Goal: Task Accomplishment & Management: Manage account settings

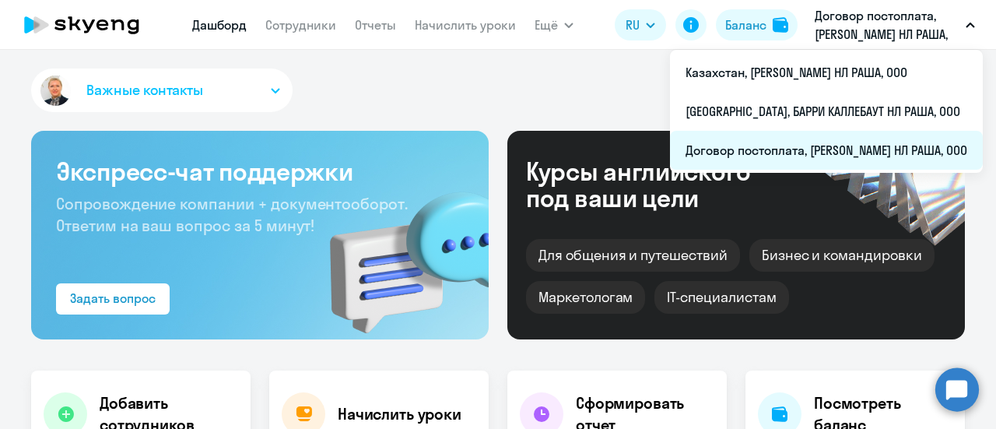
select select "30"
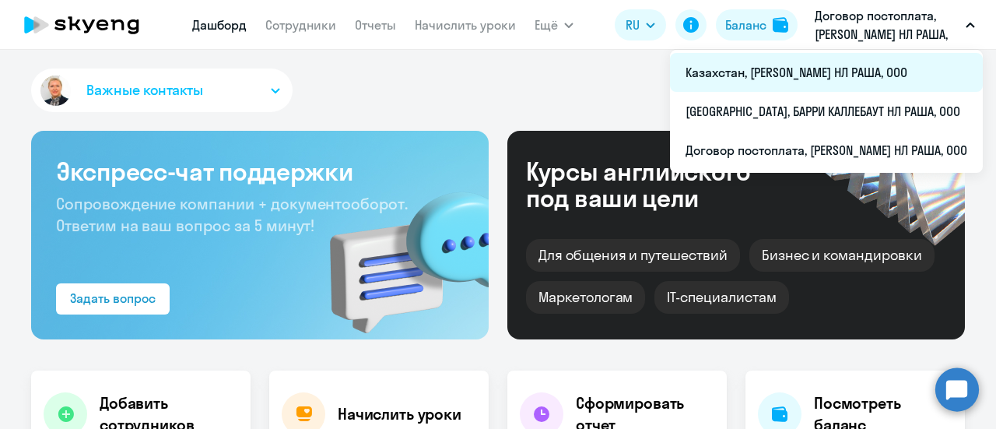
click at [709, 68] on li "Казахстан, [PERSON_NAME] НЛ РАША, ООО" at bounding box center [826, 72] width 313 height 39
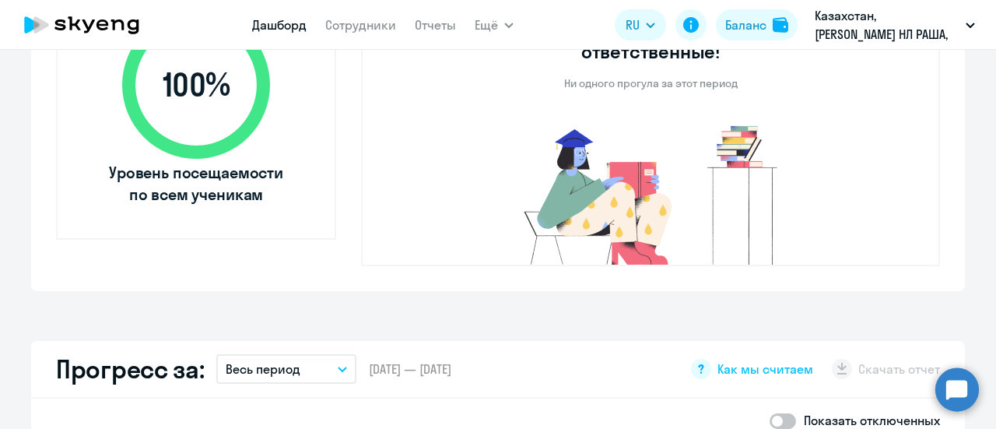
scroll to position [467, 0]
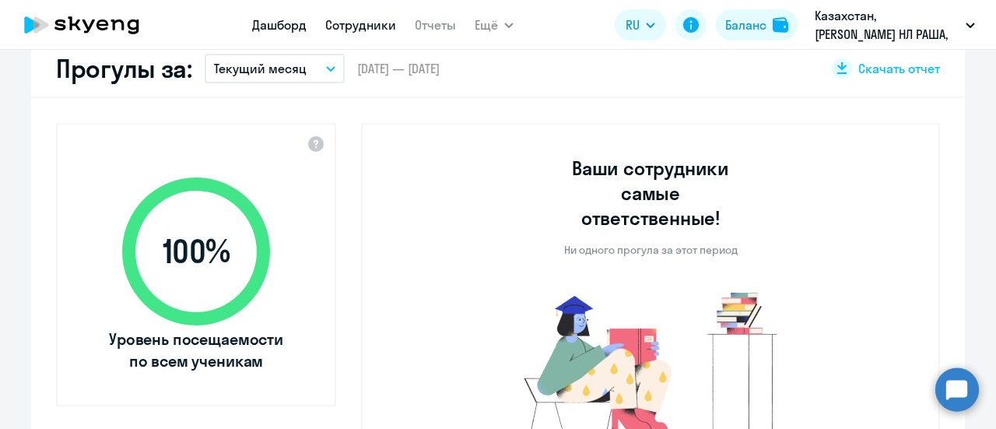
click at [357, 26] on link "Сотрудники" at bounding box center [360, 25] width 71 height 16
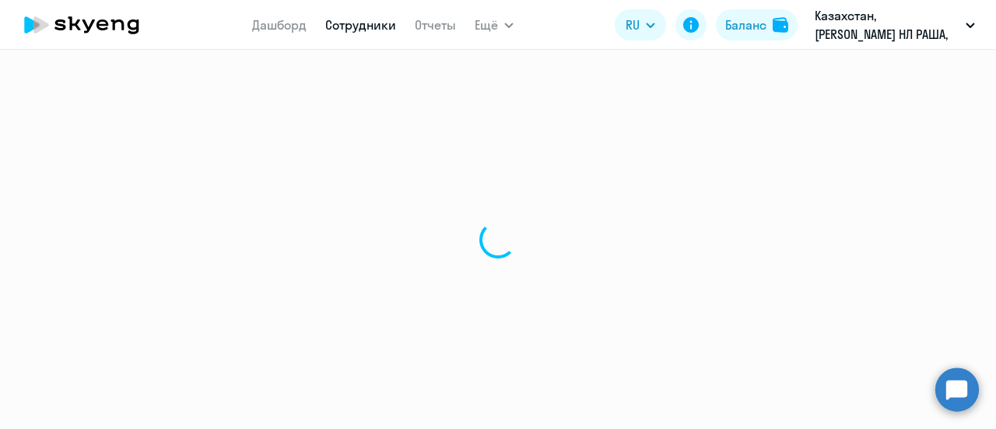
select select "30"
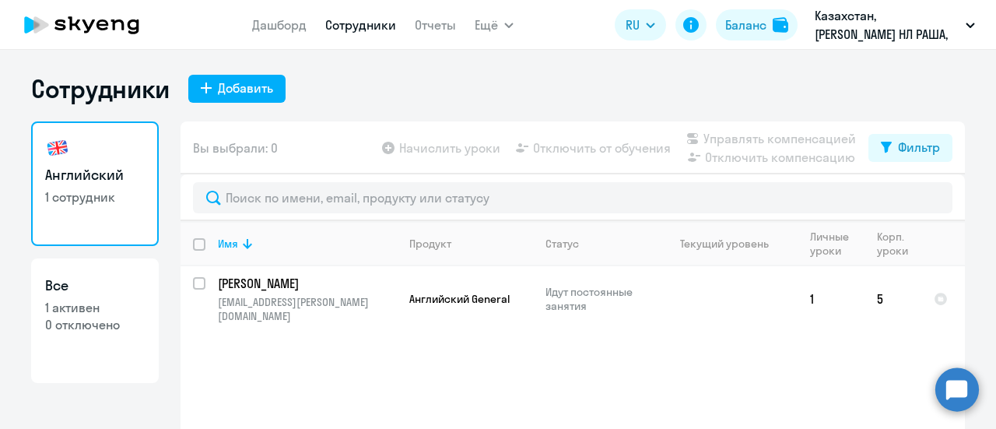
click at [195, 245] on input "deselect all" at bounding box center [208, 253] width 31 height 31
checkbox input "true"
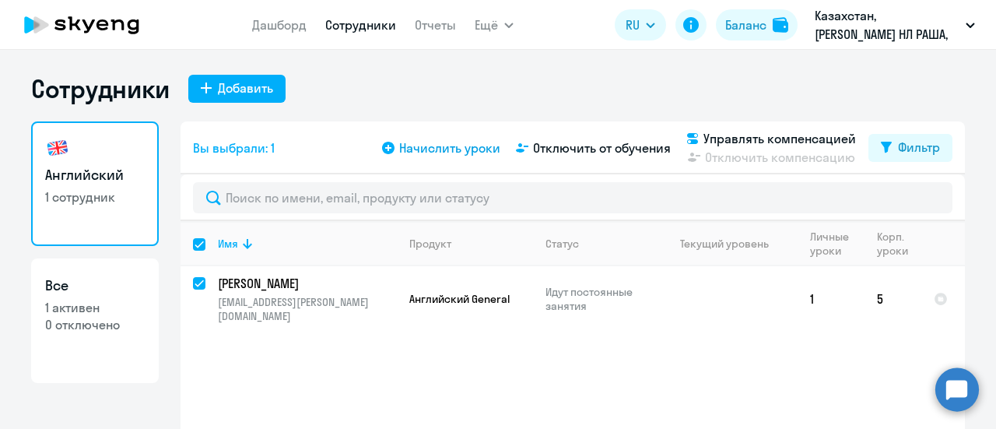
click at [426, 148] on span "Начислить уроки" at bounding box center [449, 148] width 101 height 19
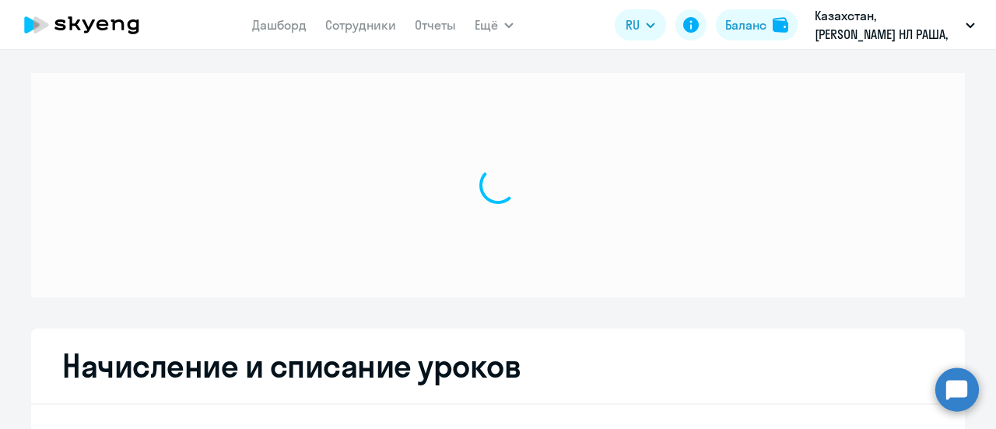
select select "10"
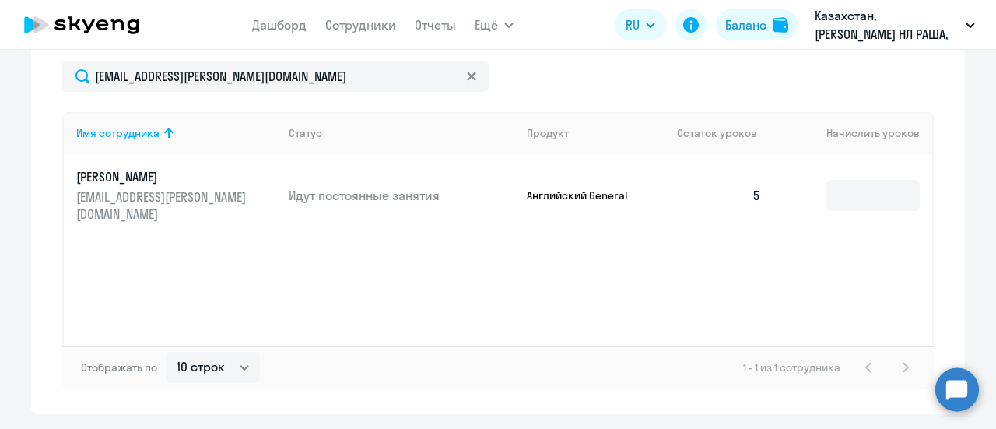
scroll to position [545, 0]
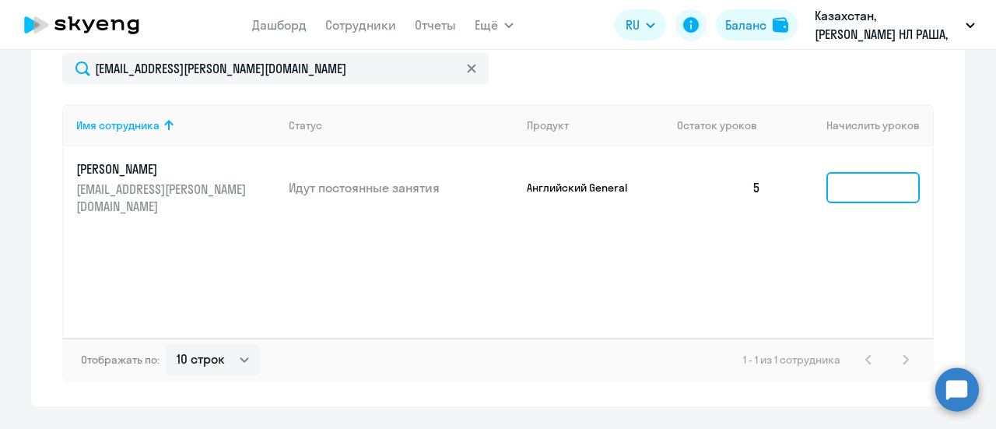
click at [844, 194] on input at bounding box center [872, 187] width 93 height 31
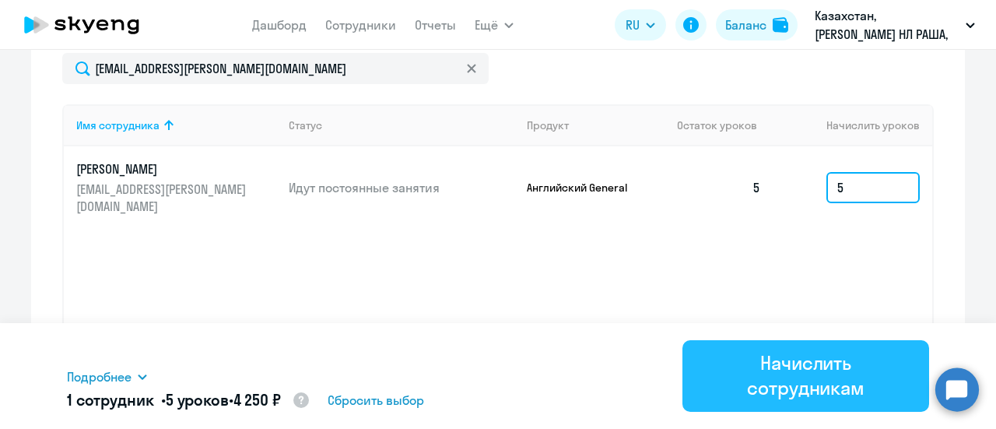
type input "5"
click at [756, 365] on div "Начислить сотрудникам" at bounding box center [805, 375] width 203 height 50
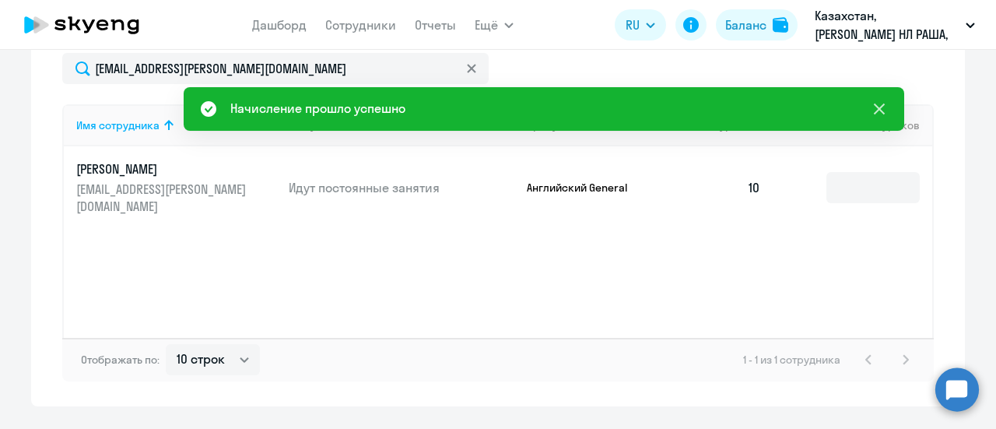
click at [878, 105] on icon at bounding box center [879, 109] width 19 height 19
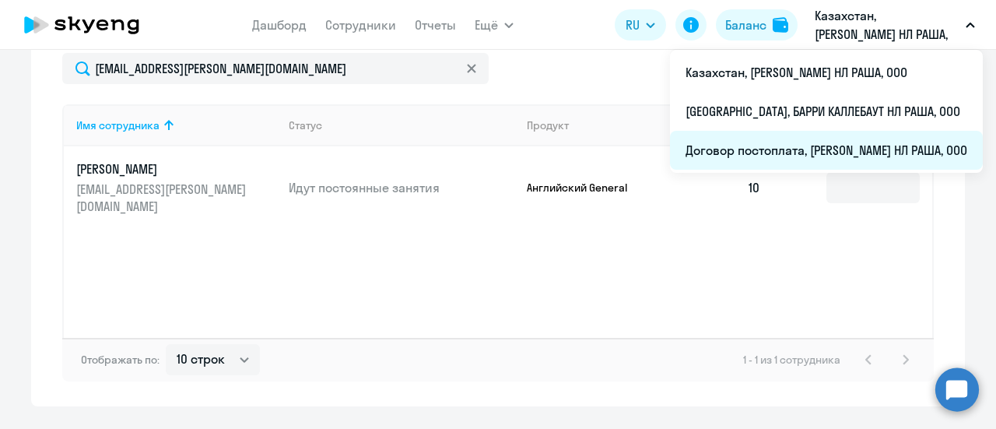
click at [755, 153] on li "Договор постоплата, [PERSON_NAME] НЛ РАША, ООО" at bounding box center [826, 150] width 313 height 39
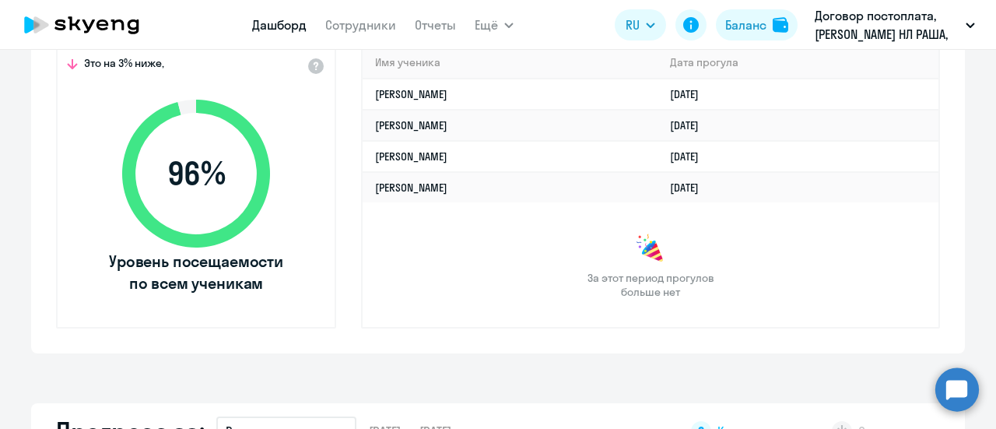
select select "30"
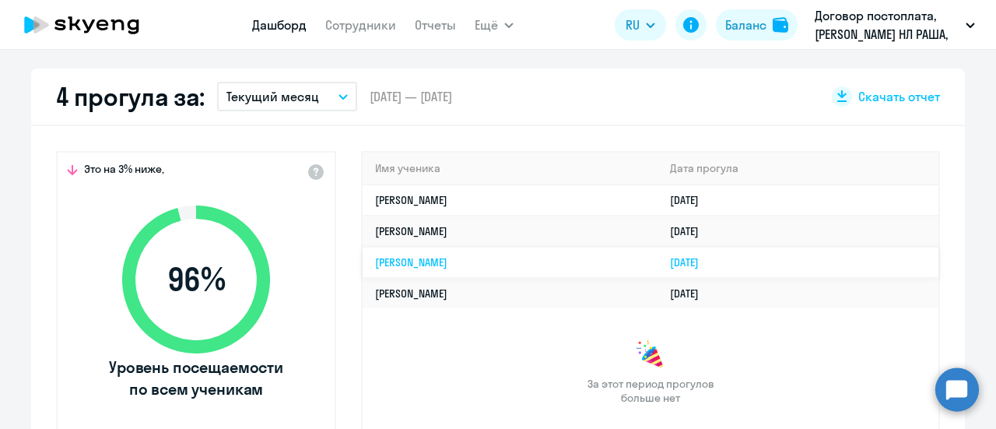
scroll to position [389, 0]
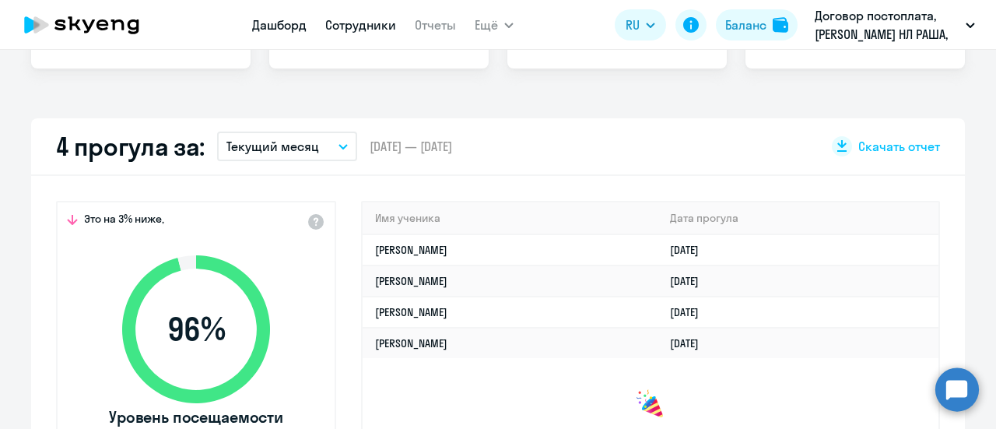
click at [352, 25] on link "Сотрудники" at bounding box center [360, 25] width 71 height 16
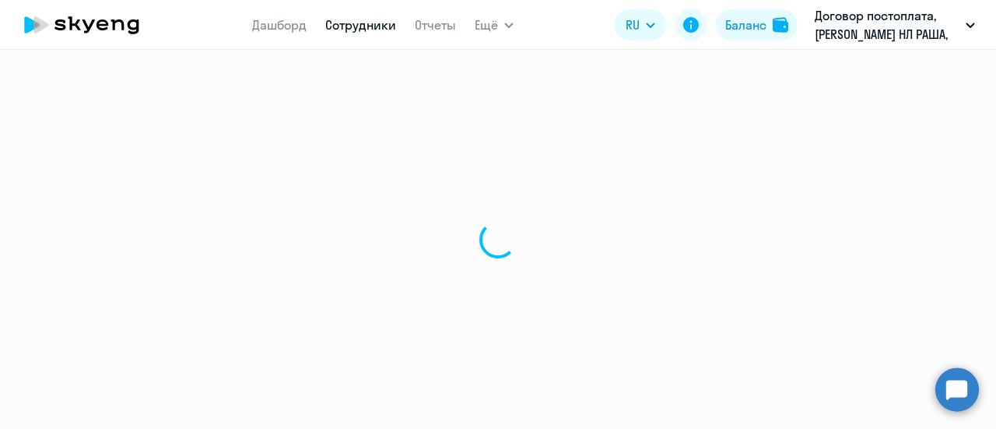
select select "30"
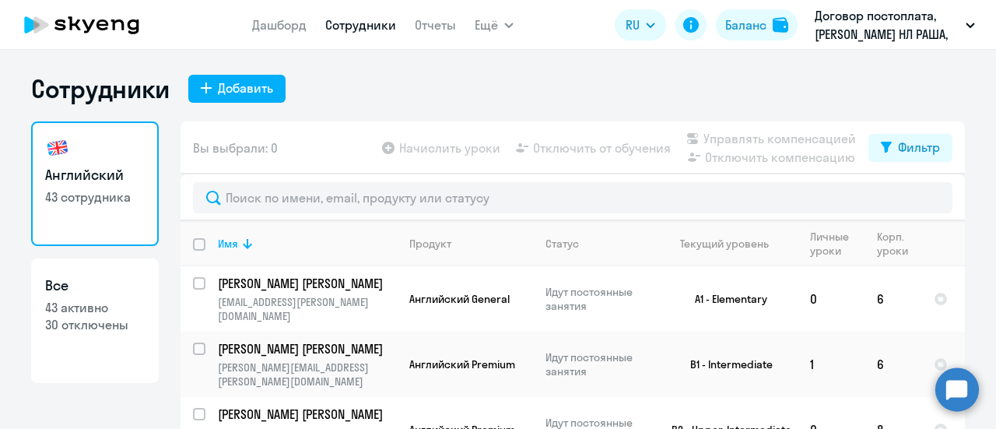
click at [195, 242] on input "deselect all" at bounding box center [208, 253] width 31 height 31
checkbox input "true"
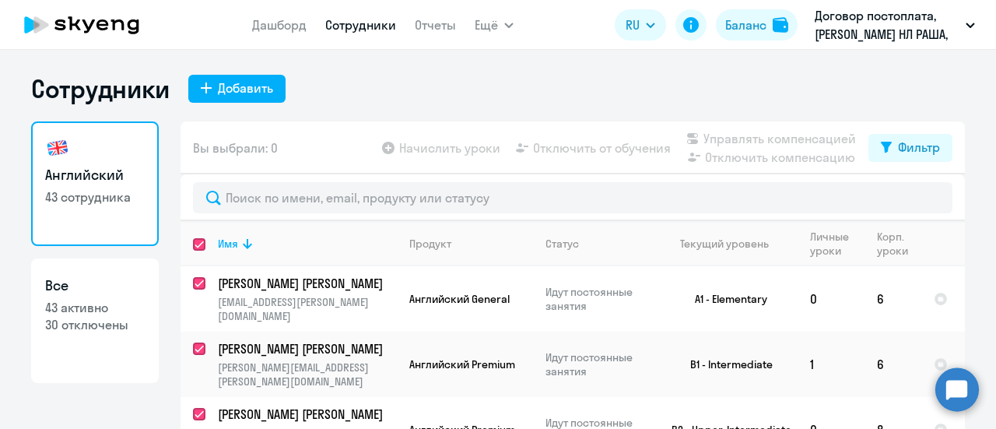
checkbox input "true"
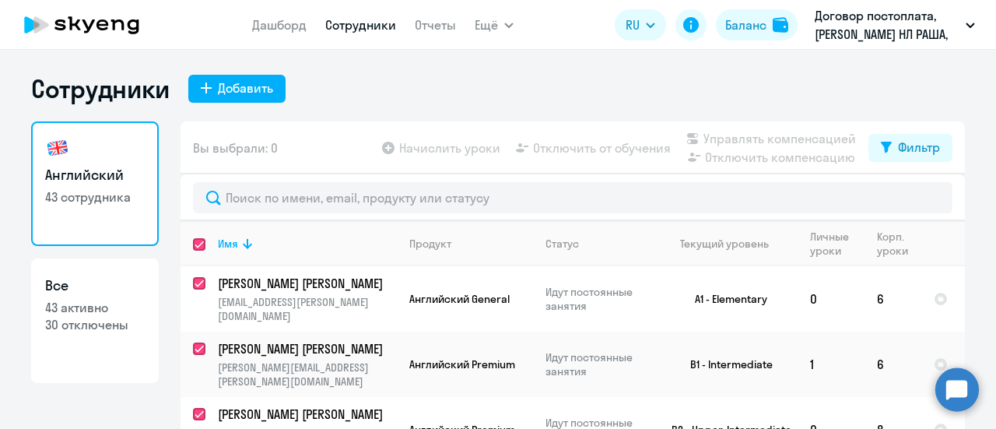
checkbox input "true"
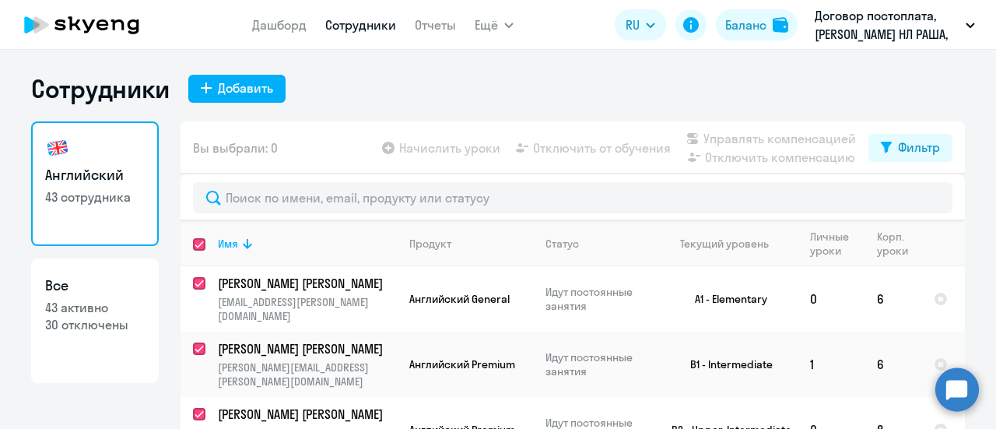
checkbox input "true"
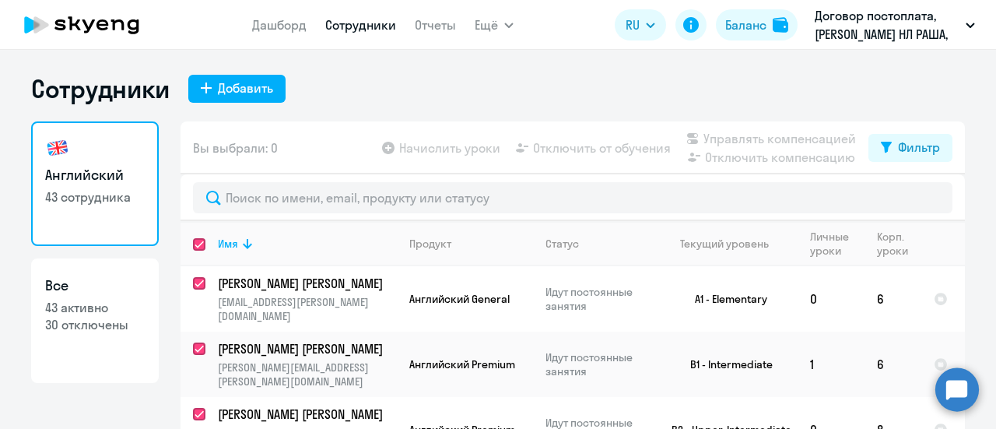
checkbox input "true"
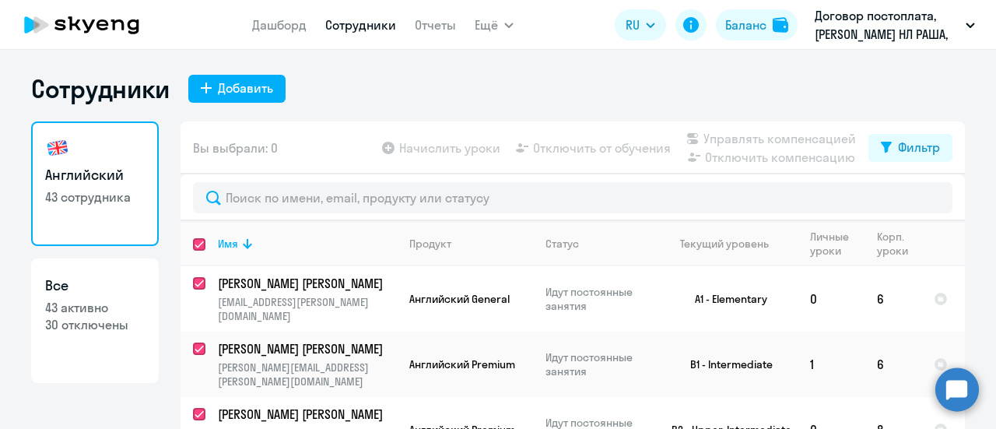
checkbox input "true"
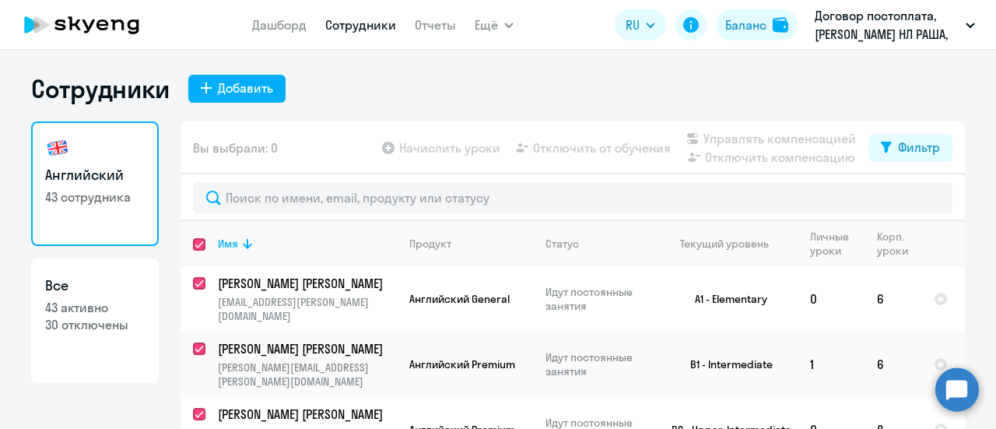
checkbox input "true"
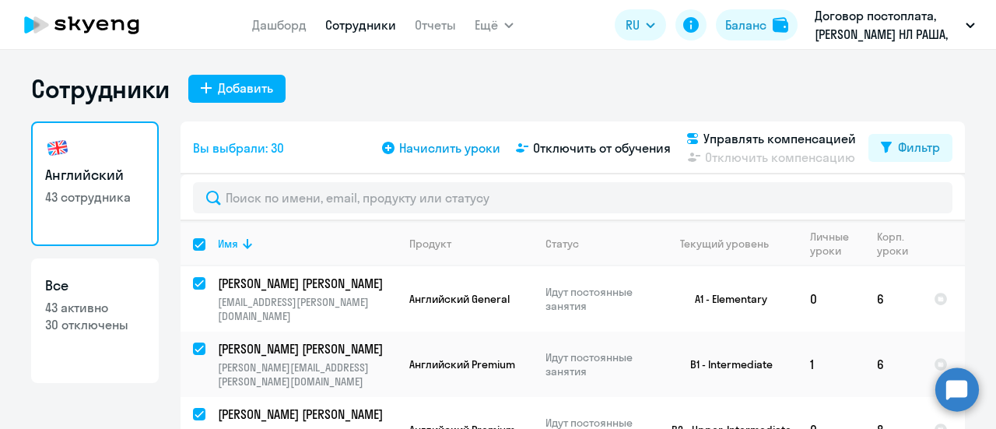
click at [448, 147] on span "Начислить уроки" at bounding box center [449, 148] width 101 height 19
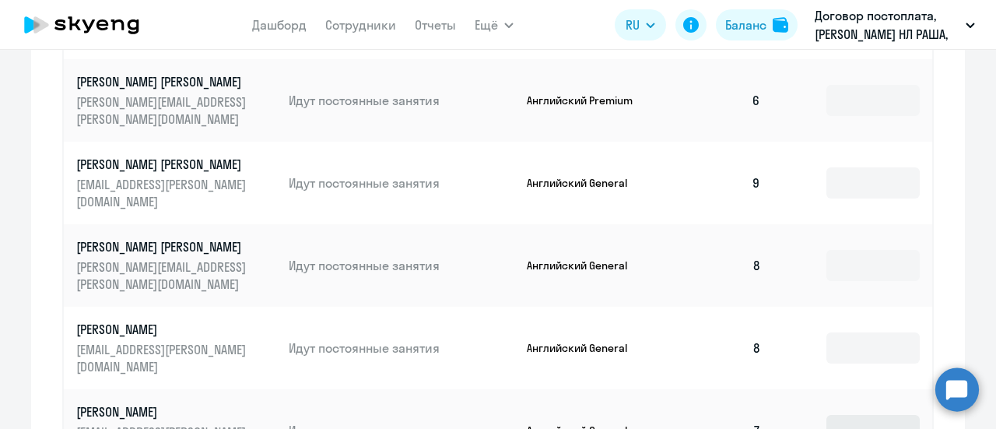
scroll to position [1116, 0]
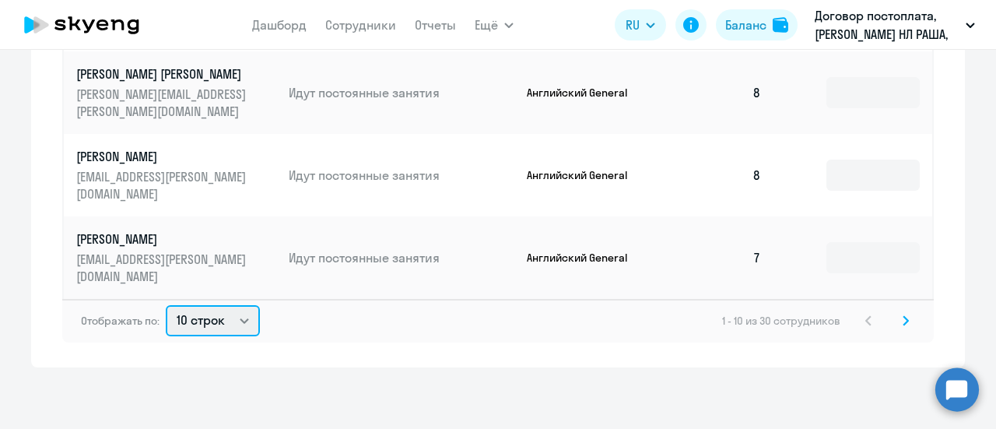
click at [236, 318] on select "10 строк 30 строк 50 строк" at bounding box center [213, 320] width 94 height 31
select select "50"
click at [166, 305] on select "10 строк 30 строк 50 строк" at bounding box center [213, 320] width 94 height 31
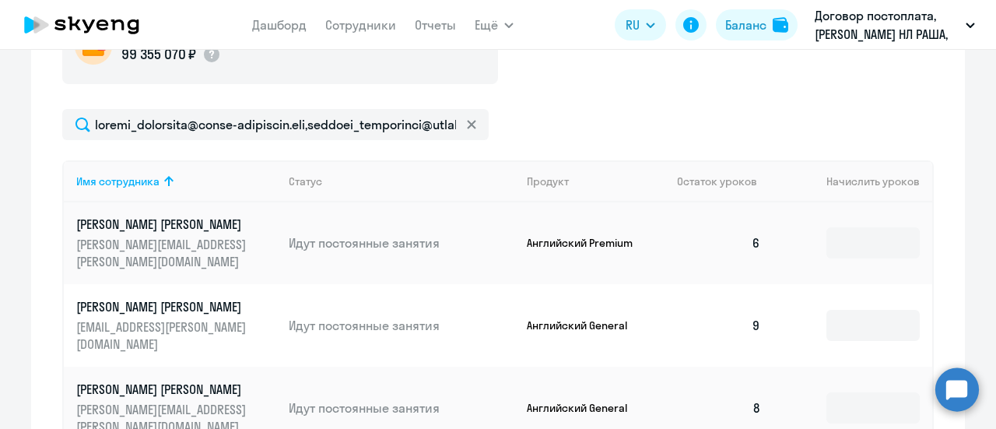
scroll to position [389, 0]
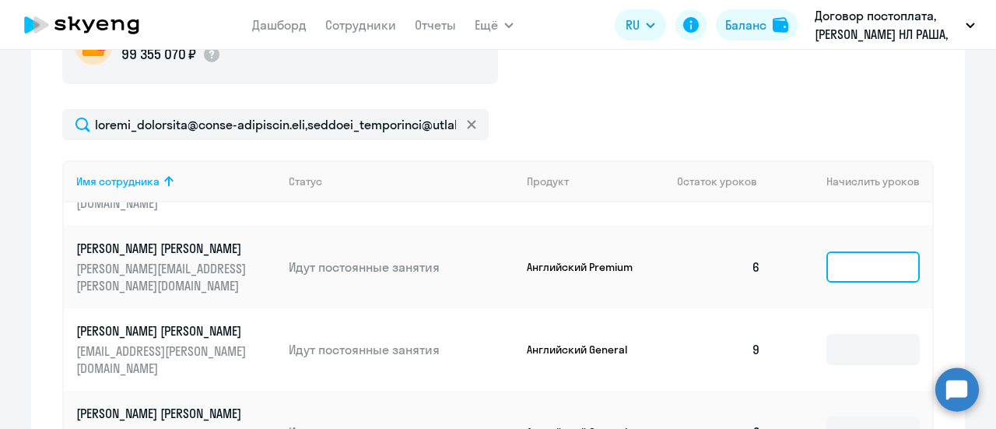
click at [854, 267] on input at bounding box center [872, 266] width 93 height 31
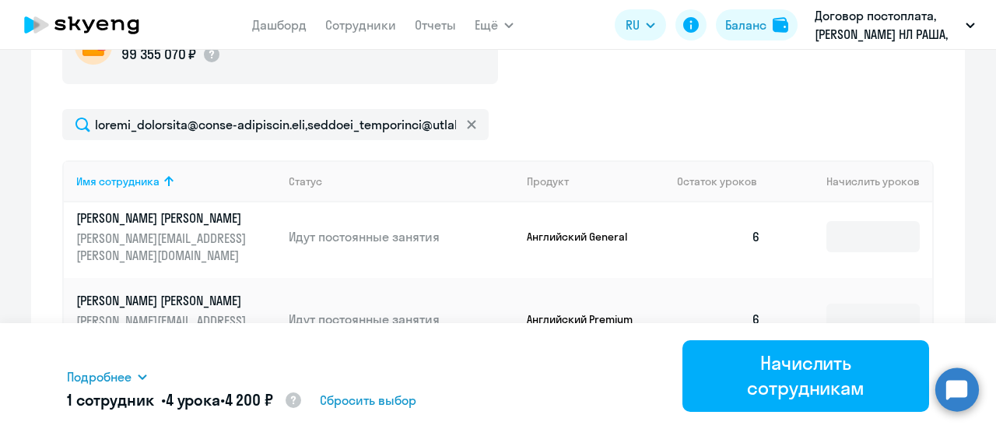
scroll to position [1012, 0]
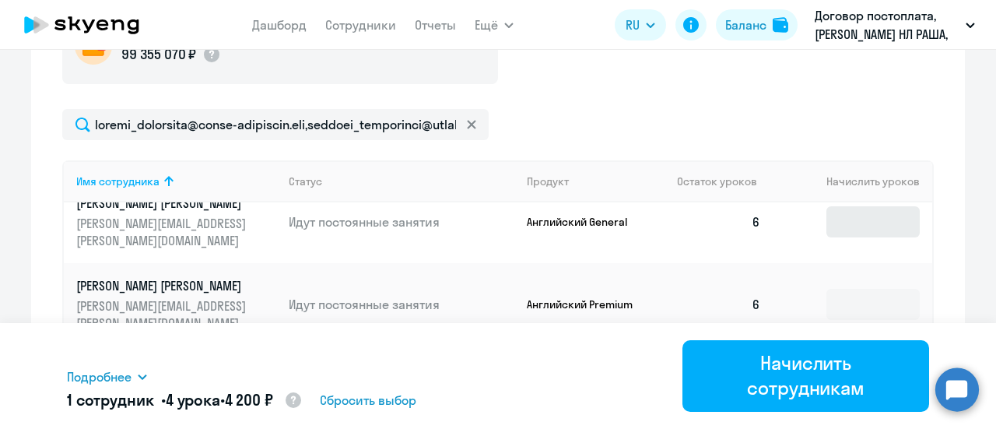
type input "4"
click at [861, 229] on input at bounding box center [872, 221] width 93 height 31
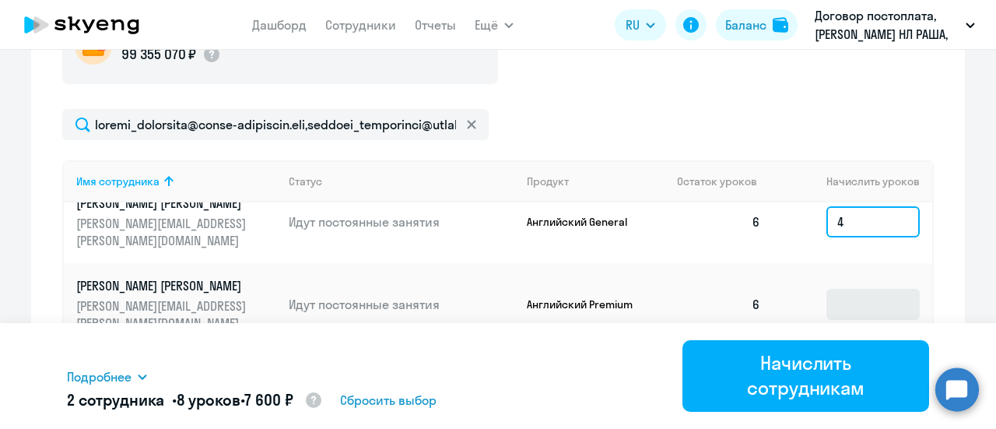
type input "4"
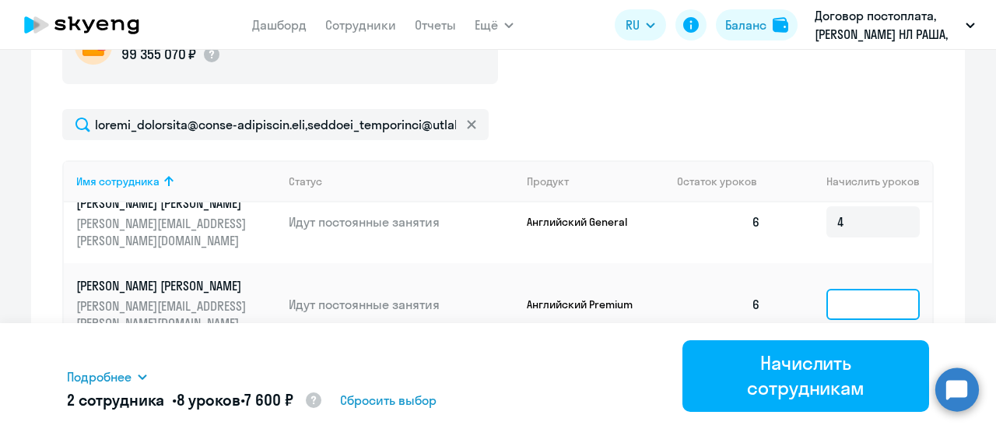
click at [858, 306] on input at bounding box center [872, 304] width 93 height 31
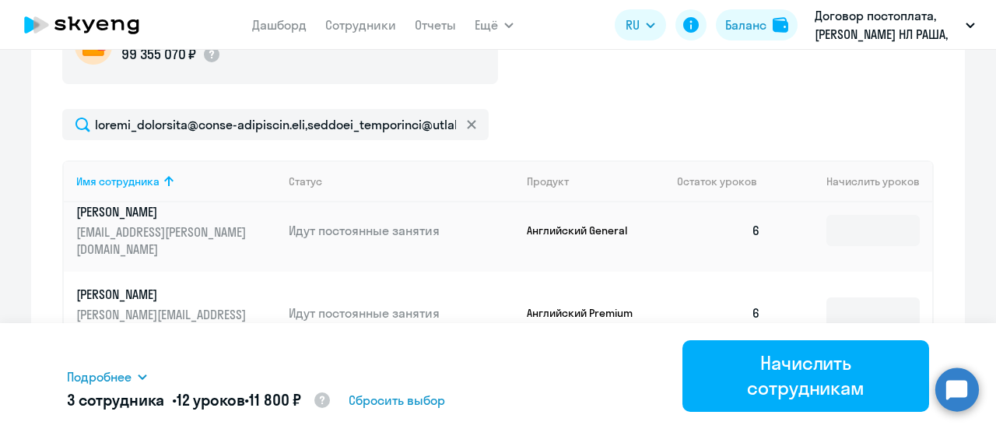
scroll to position [1556, 0]
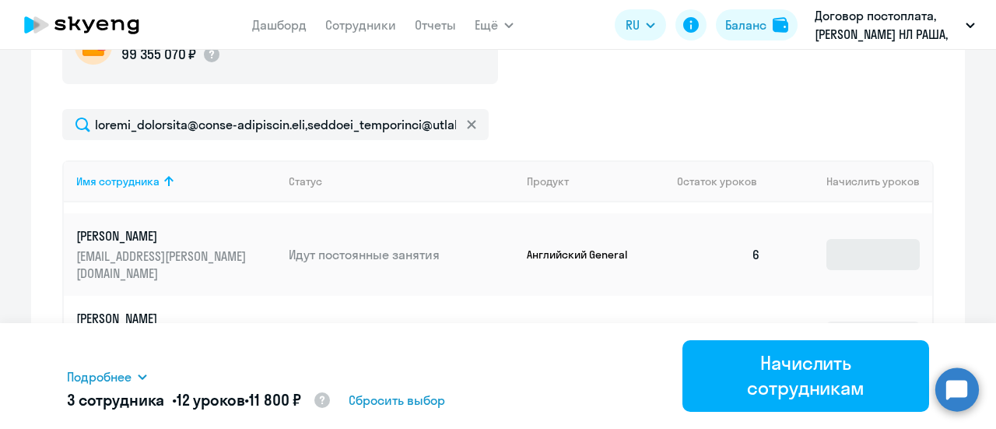
type input "4"
click at [854, 256] on input at bounding box center [872, 254] width 93 height 31
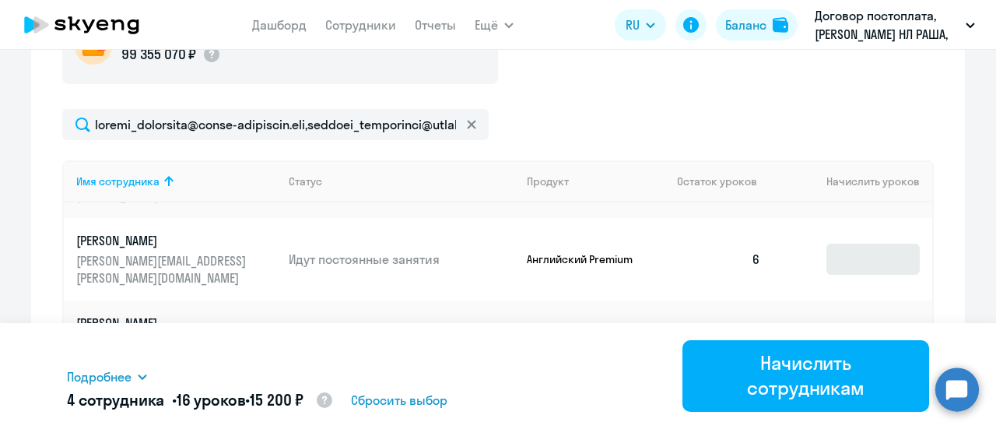
type input "4"
click at [856, 256] on input at bounding box center [872, 259] width 93 height 31
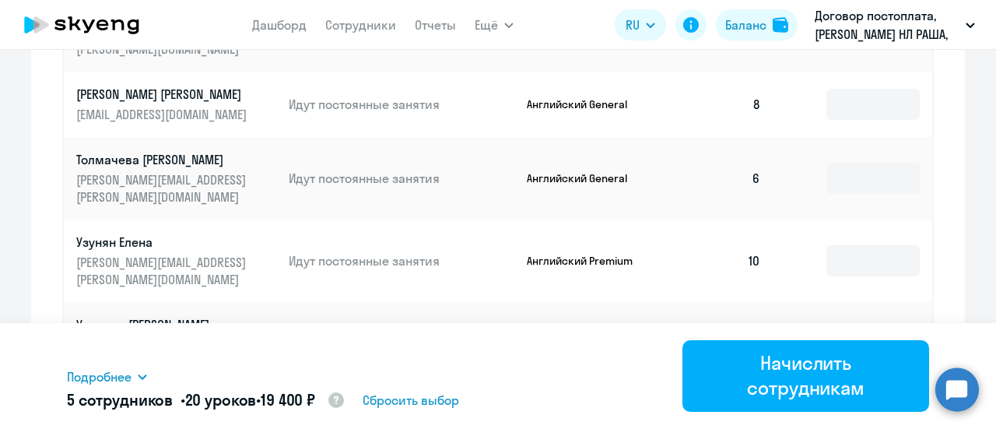
scroll to position [778, 0]
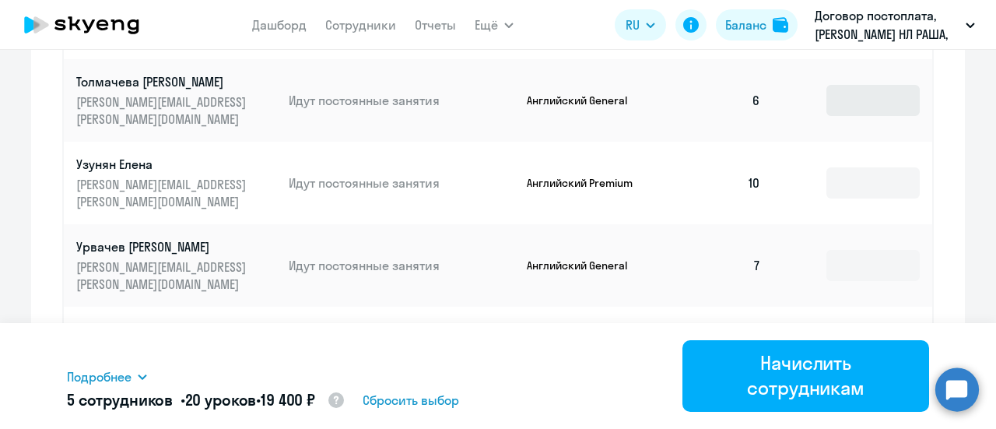
type input "4"
click at [841, 111] on input at bounding box center [872, 100] width 93 height 31
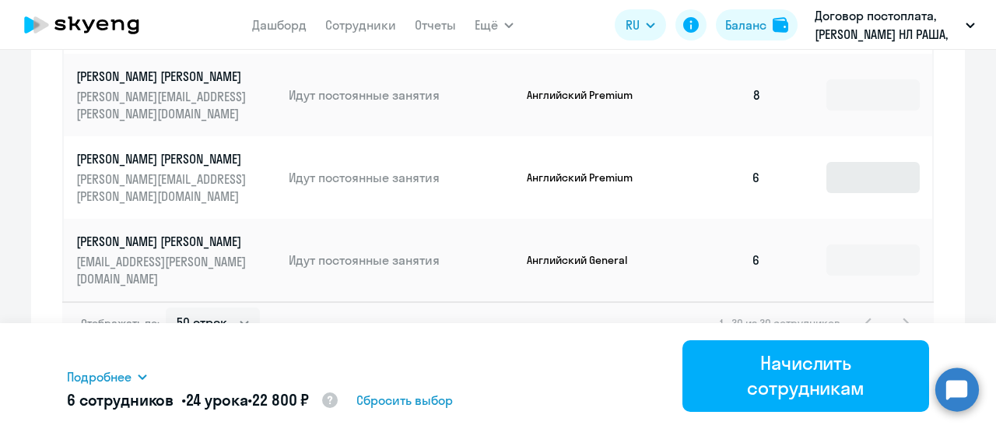
scroll to position [1116, 0]
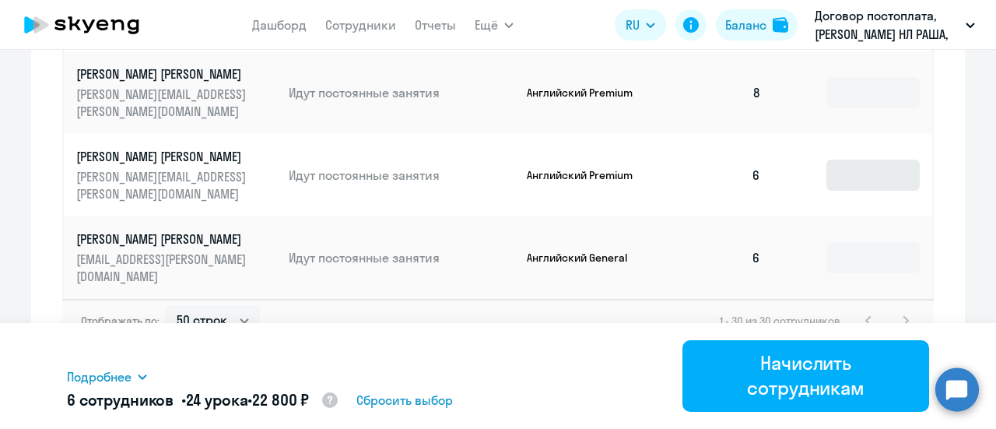
type input "4"
click at [848, 163] on input at bounding box center [872, 175] width 93 height 31
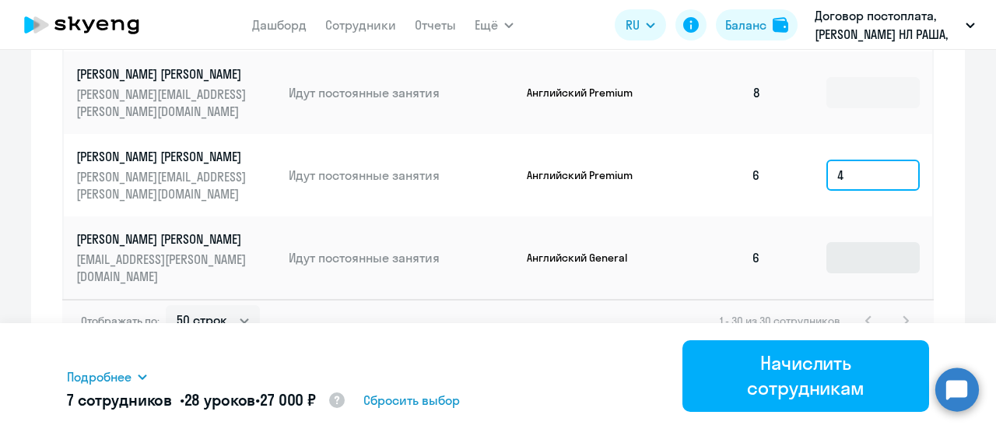
type input "4"
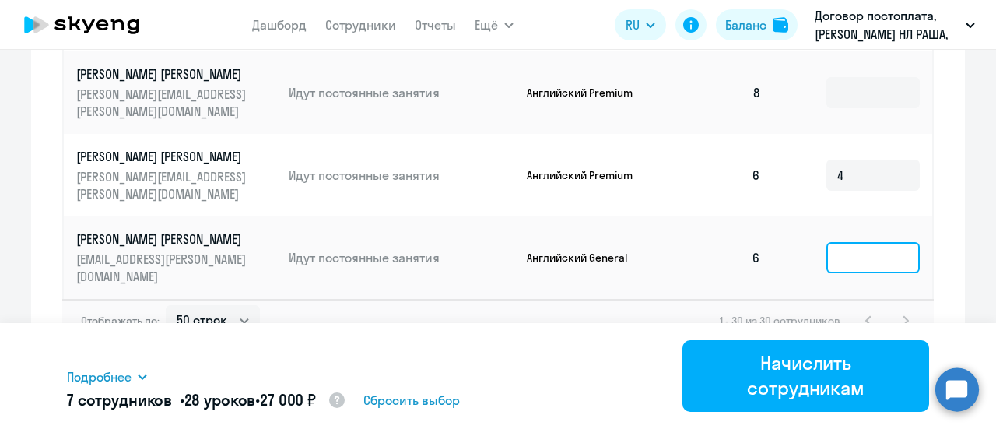
click at [858, 244] on input at bounding box center [872, 257] width 93 height 31
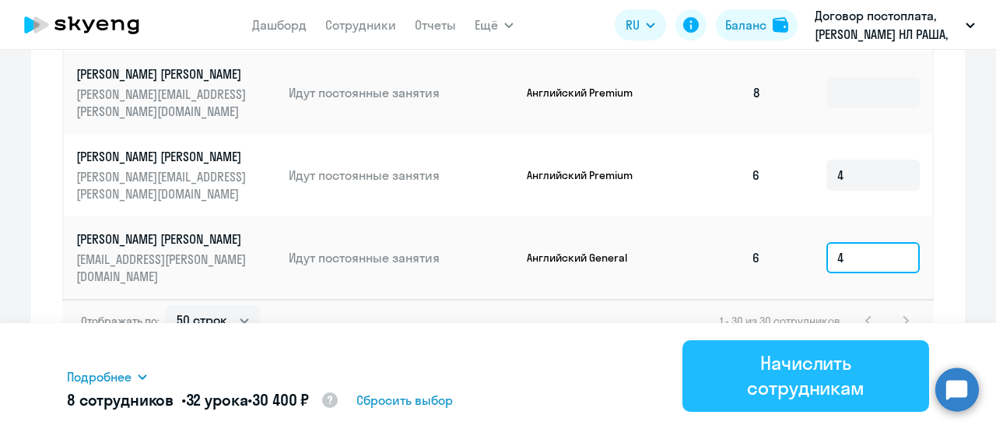
type input "4"
click at [802, 376] on div "Начислить сотрудникам" at bounding box center [805, 375] width 203 height 50
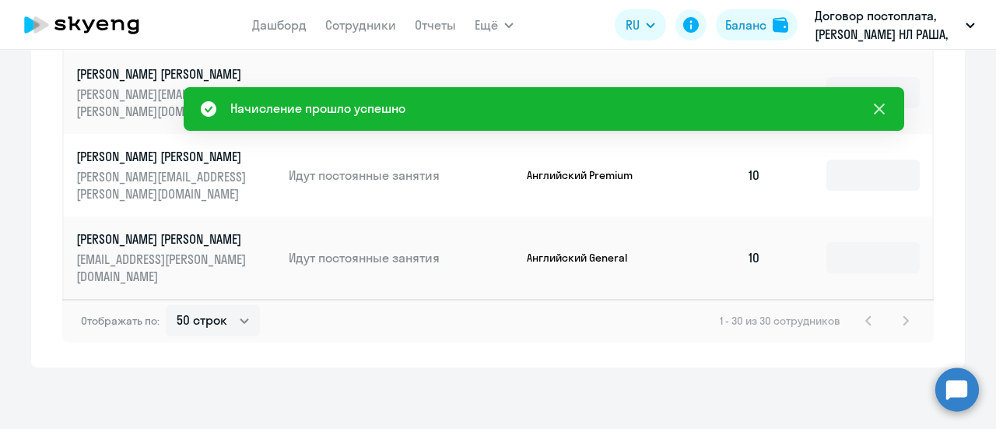
click at [877, 107] on icon at bounding box center [879, 109] width 11 height 11
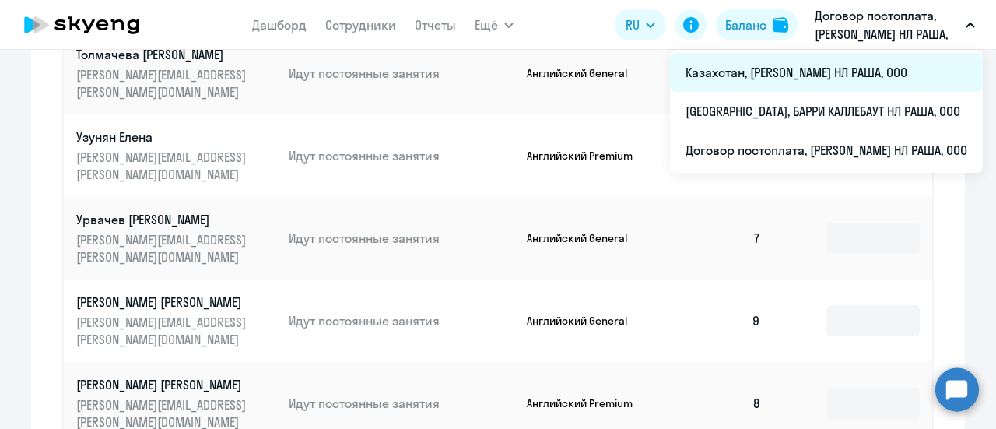
scroll to position [805, 0]
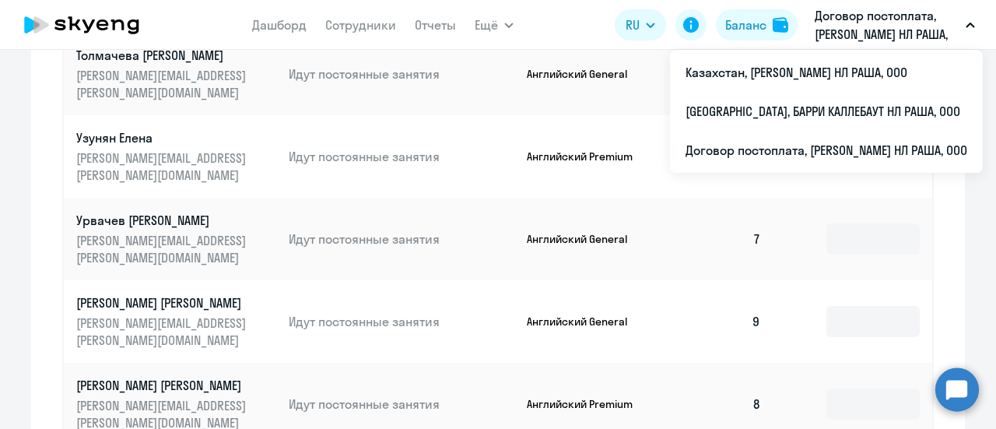
click at [972, 27] on button "Договор постоплата, [PERSON_NAME] НЛ РАША, ООО" at bounding box center [895, 24] width 176 height 37
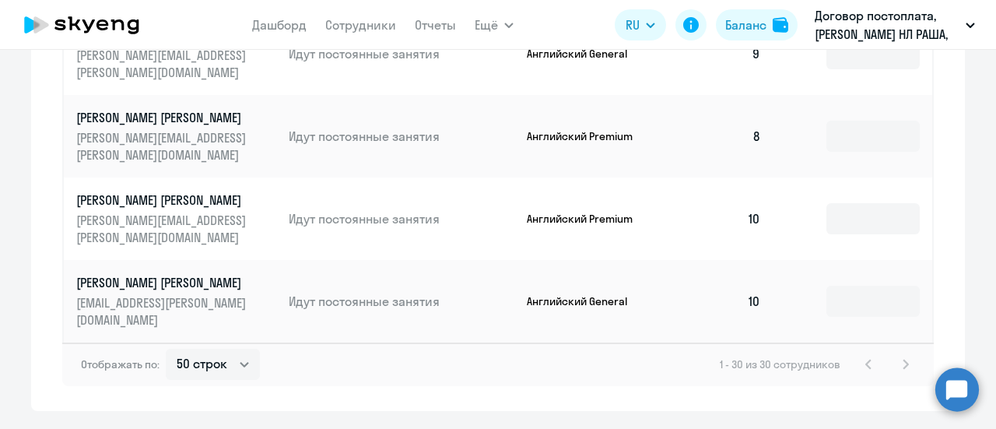
scroll to position [1116, 0]
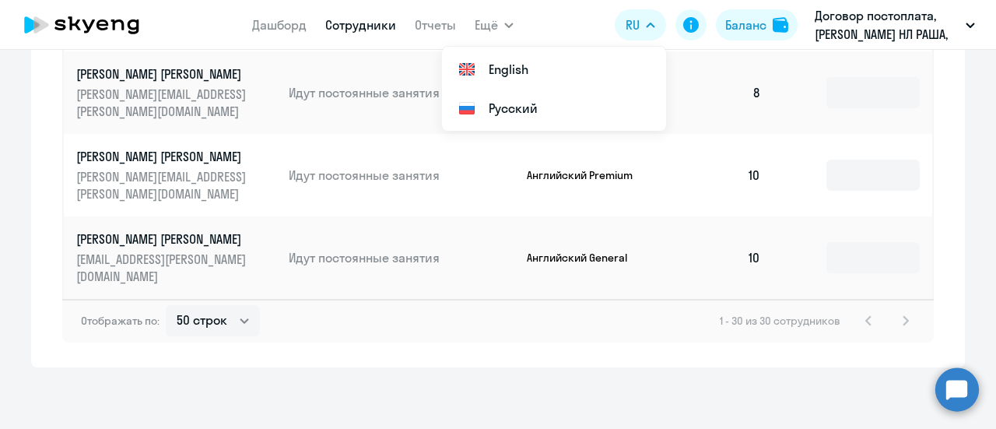
click at [367, 18] on link "Сотрудники" at bounding box center [360, 25] width 71 height 16
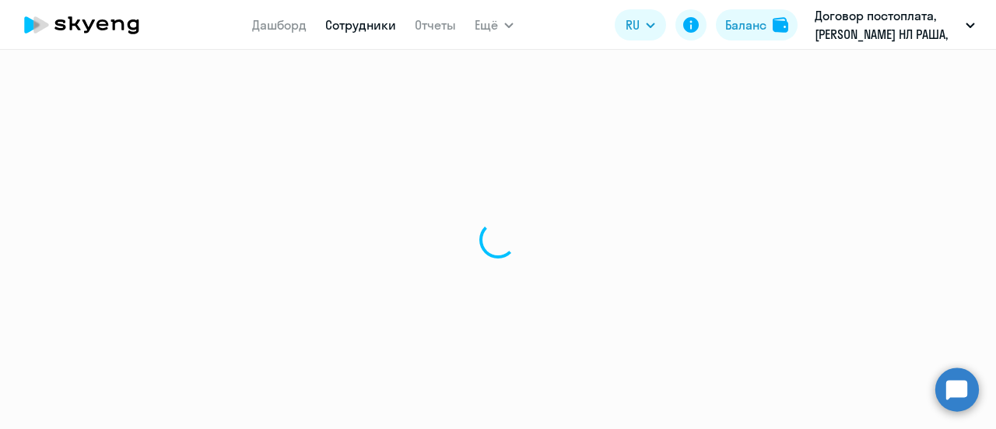
select select "30"
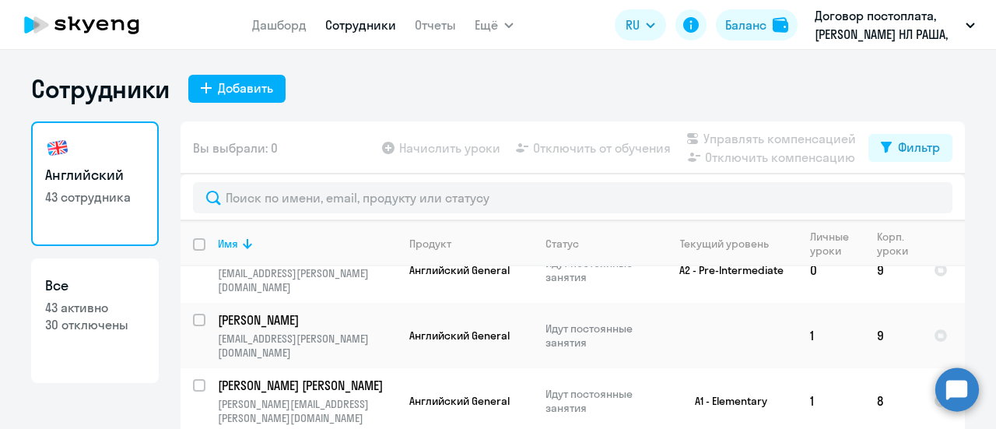
scroll to position [68, 0]
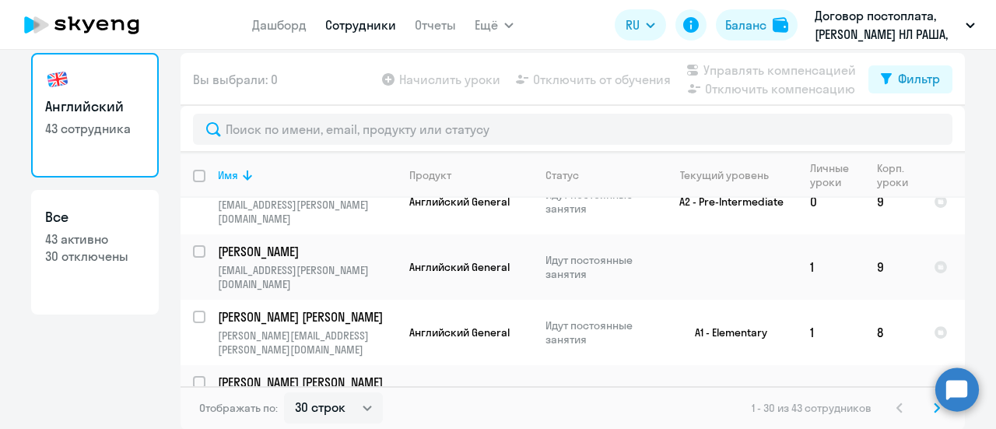
click at [935, 405] on icon at bounding box center [937, 407] width 5 height 9
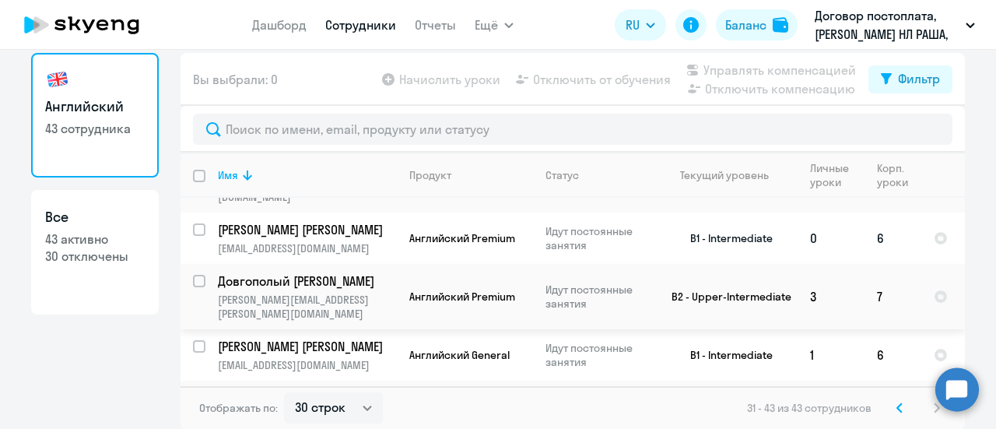
scroll to position [78, 0]
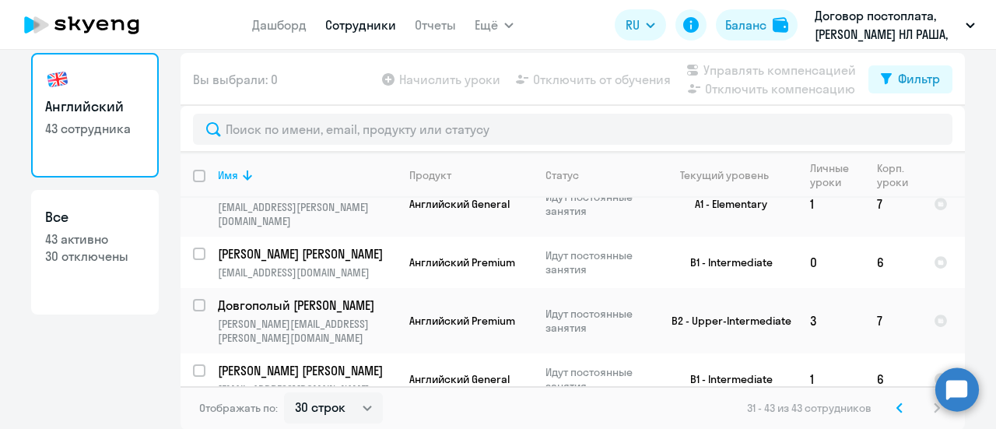
click at [193, 179] on input "deselect all" at bounding box center [208, 185] width 31 height 31
checkbox input "true"
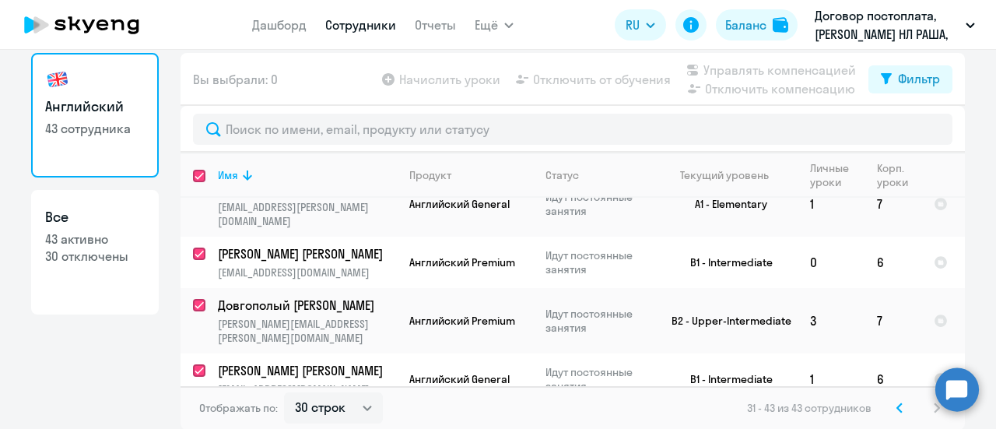
checkbox input "true"
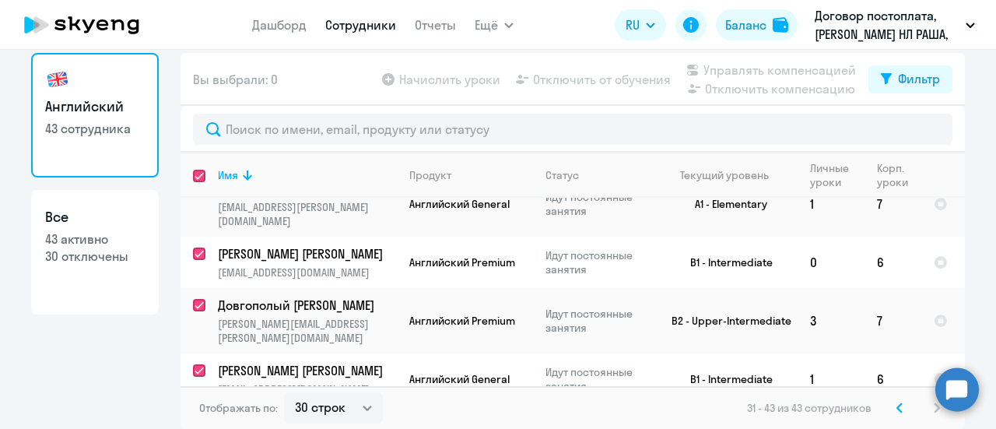
checkbox input "true"
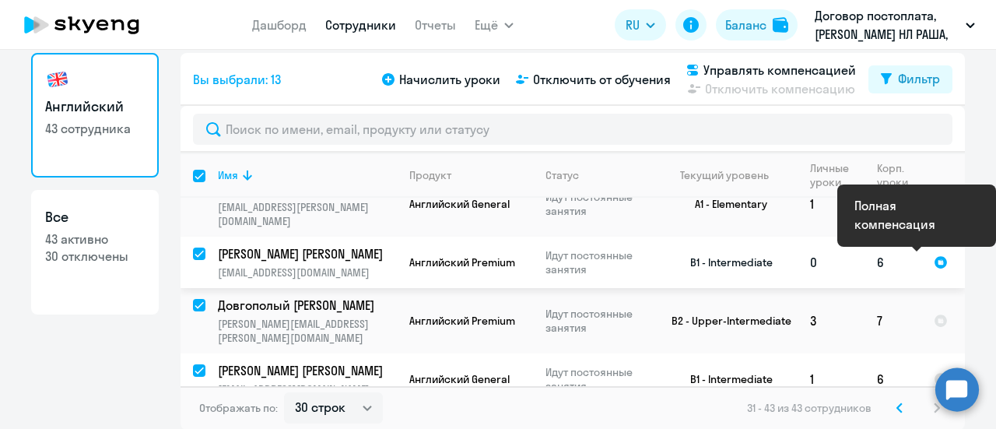
click at [934, 261] on div at bounding box center [941, 262] width 14 height 14
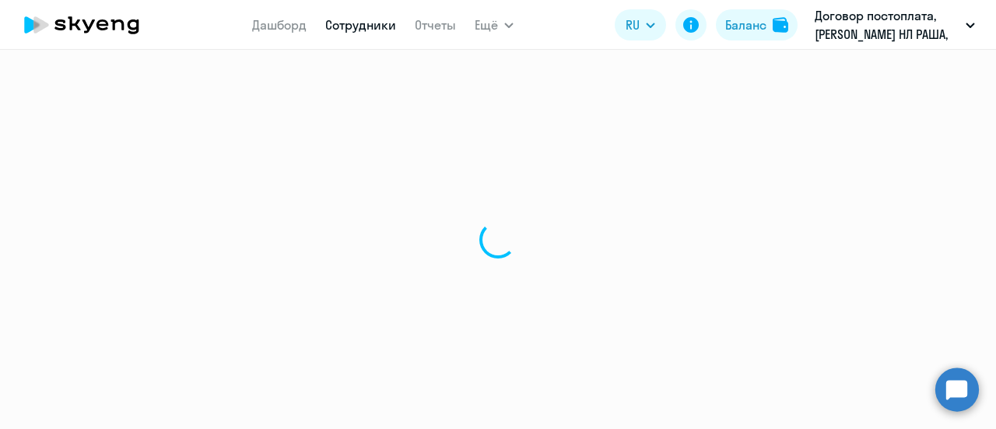
select select "english"
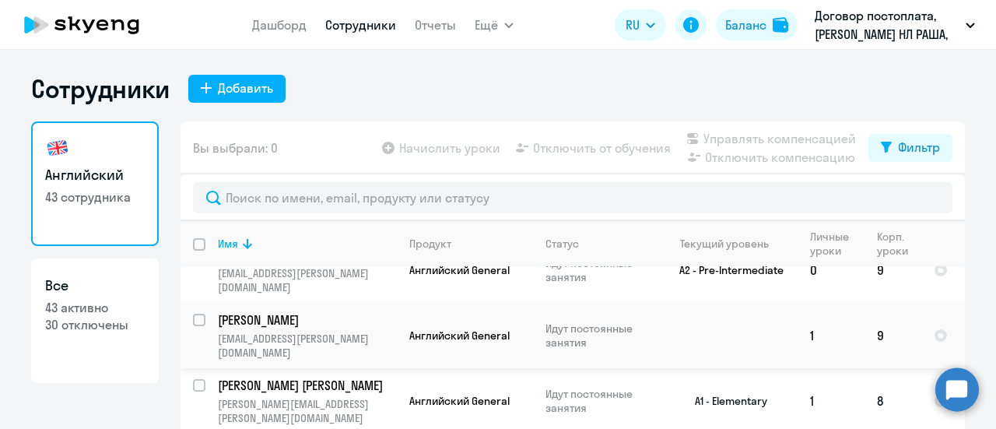
scroll to position [68, 0]
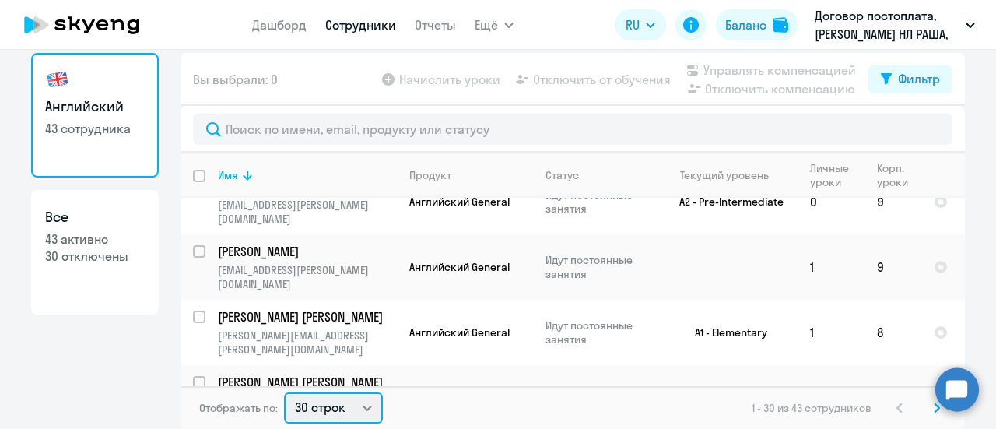
click at [361, 405] on select "30 строк 50 строк 100 строк" at bounding box center [333, 407] width 99 height 31
select select "50"
click at [284, 392] on select "30 строк 50 строк 100 строк" at bounding box center [333, 407] width 99 height 31
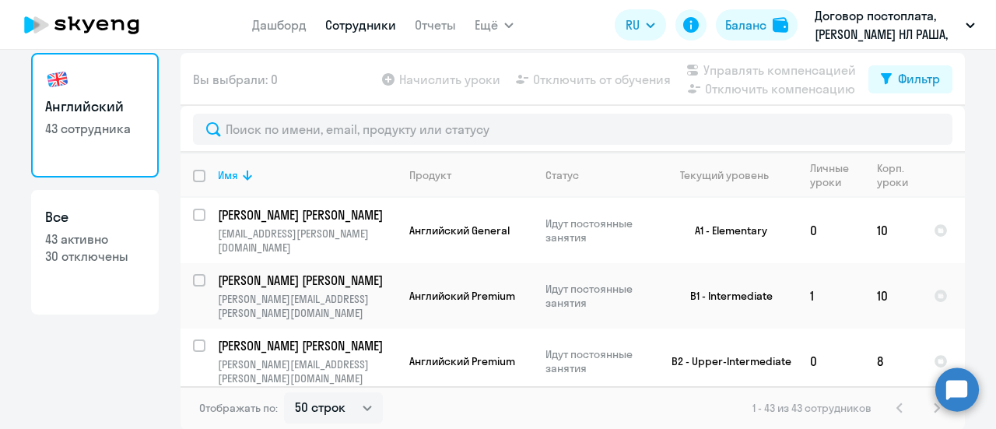
click at [194, 170] on input "deselect all" at bounding box center [208, 185] width 31 height 31
checkbox input "true"
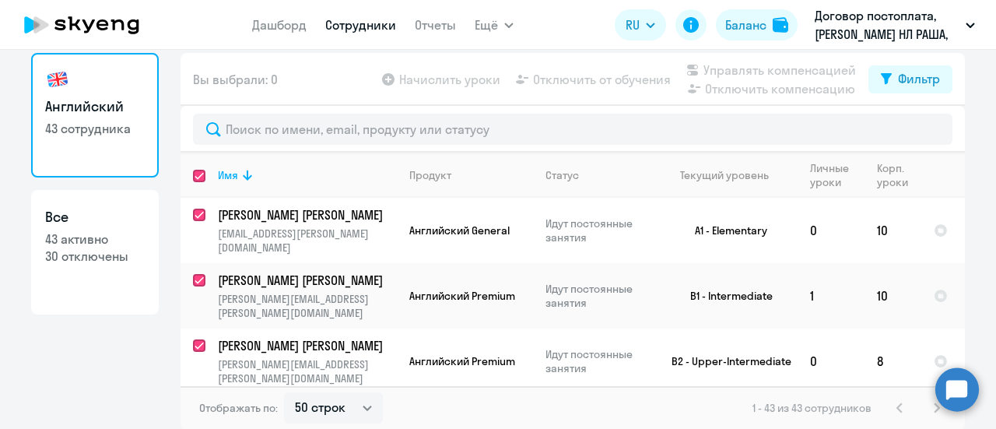
checkbox input "true"
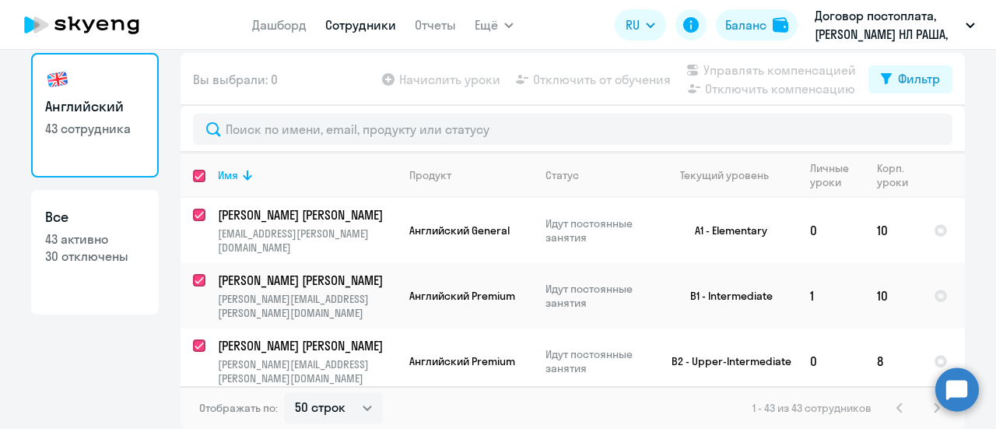
checkbox input "true"
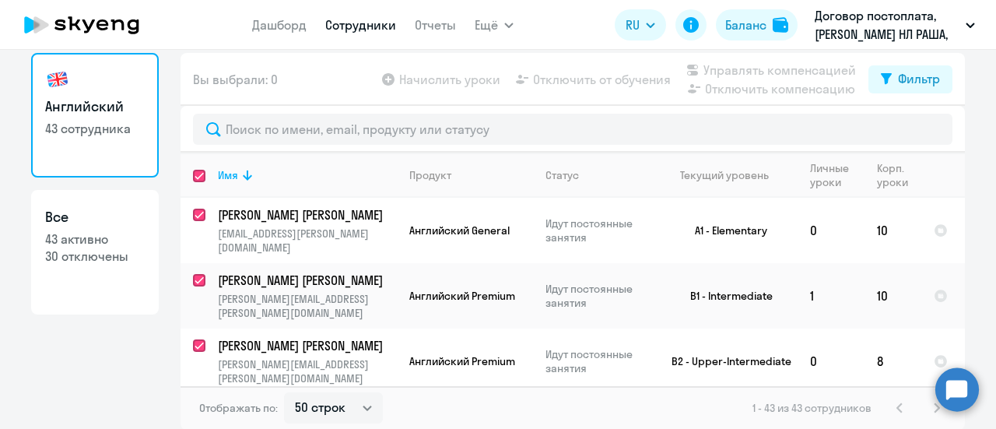
checkbox input "true"
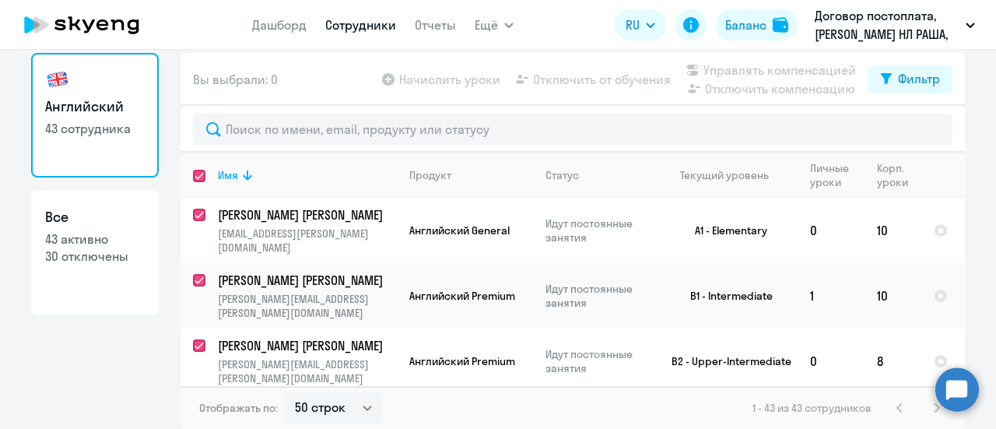
checkbox input "true"
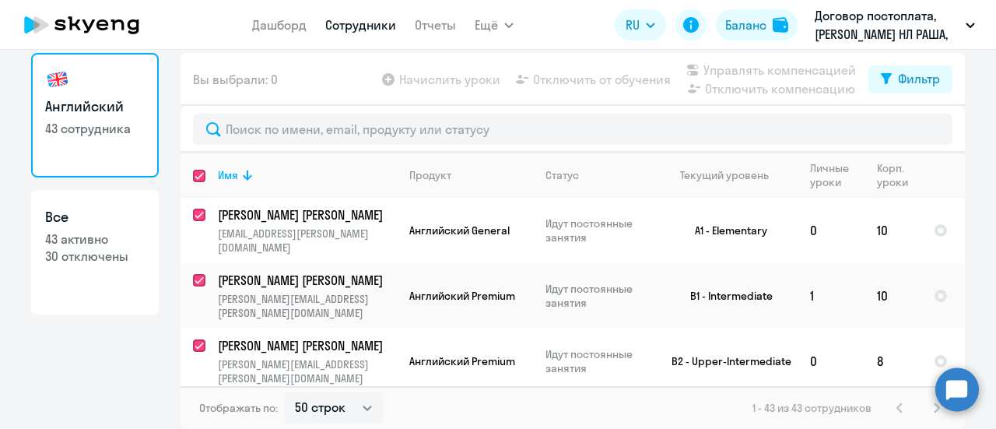
checkbox input "true"
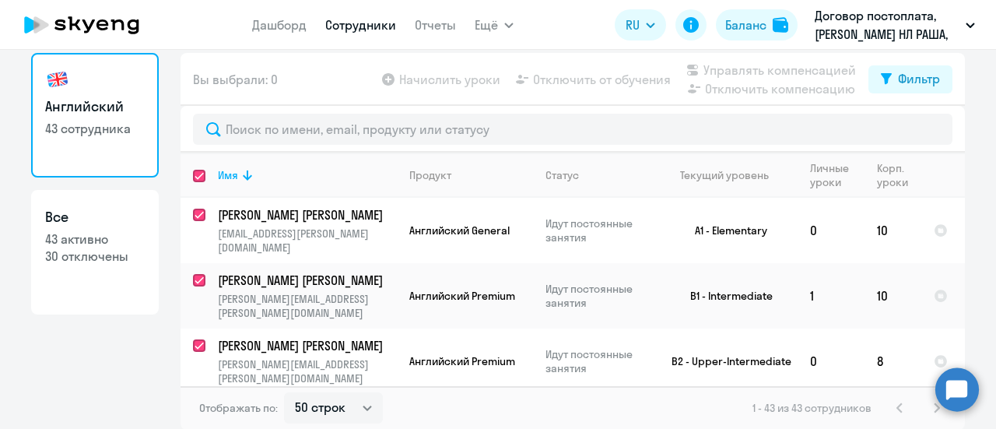
checkbox input "true"
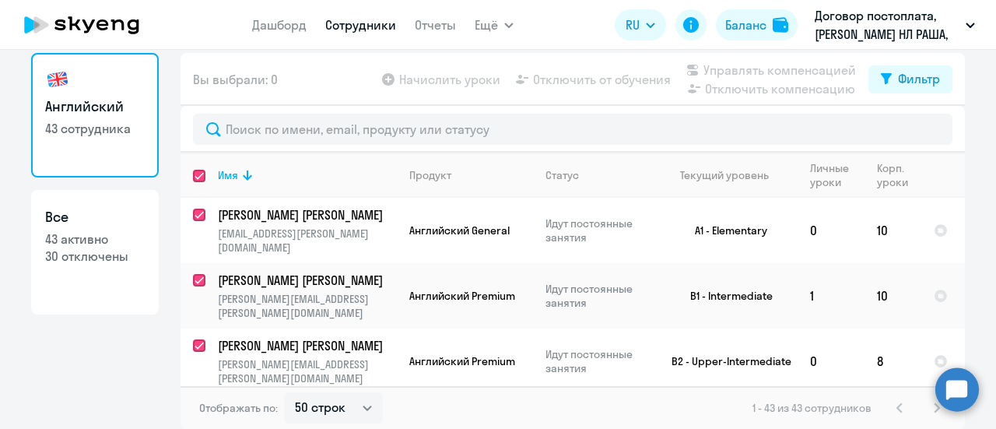
checkbox input "true"
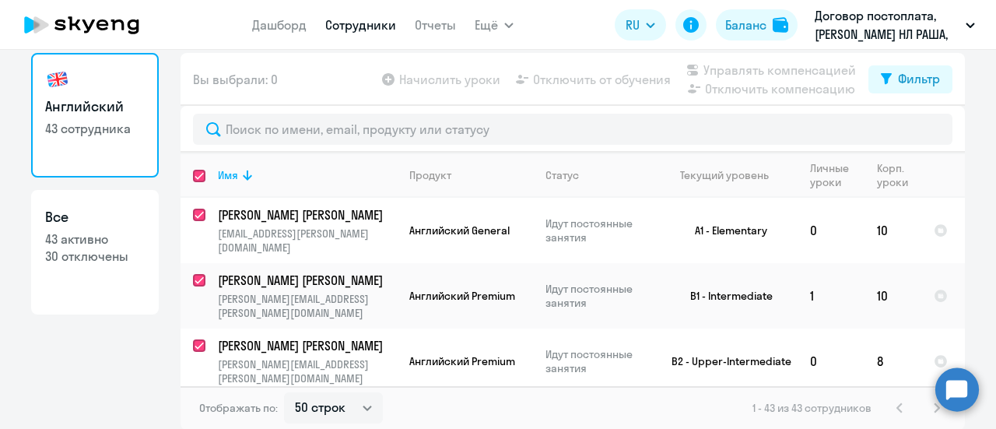
checkbox input "true"
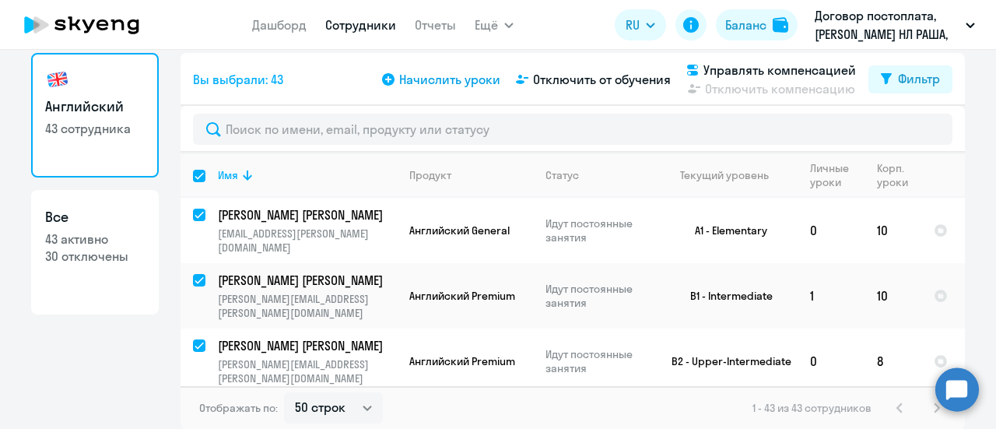
click at [448, 79] on span "Начислить уроки" at bounding box center [449, 79] width 101 height 19
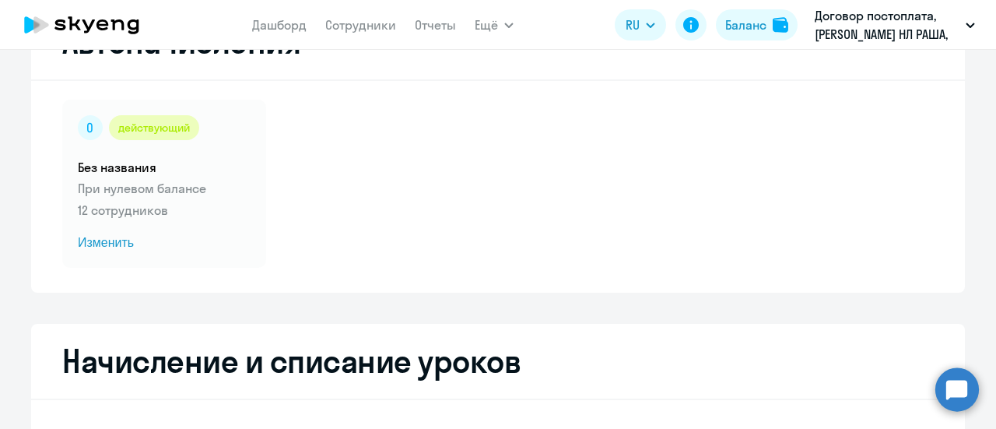
select select "10"
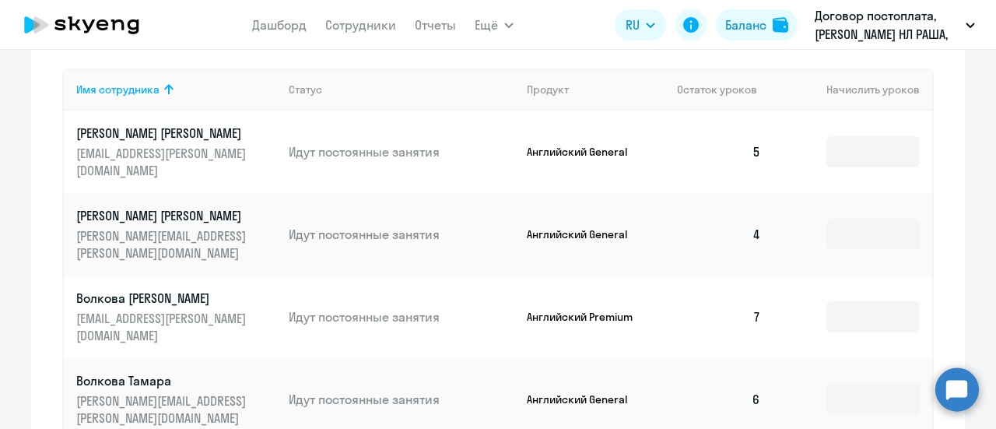
scroll to position [613, 0]
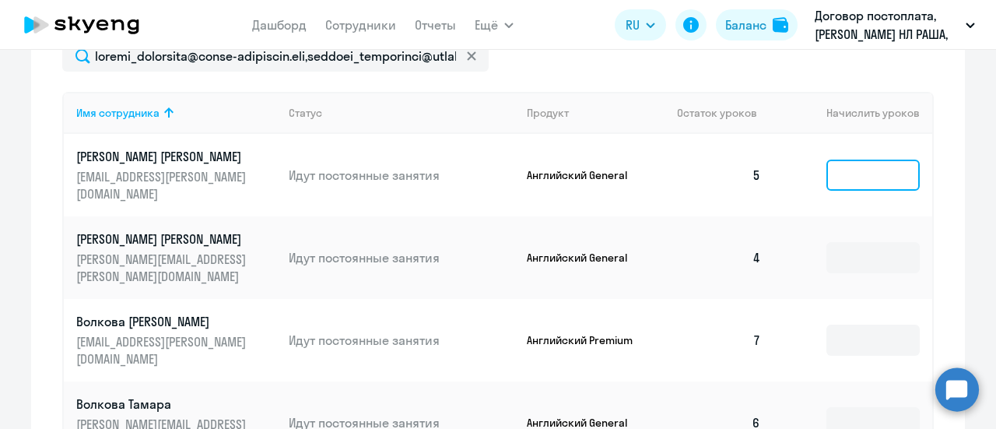
click at [852, 181] on input at bounding box center [872, 175] width 93 height 31
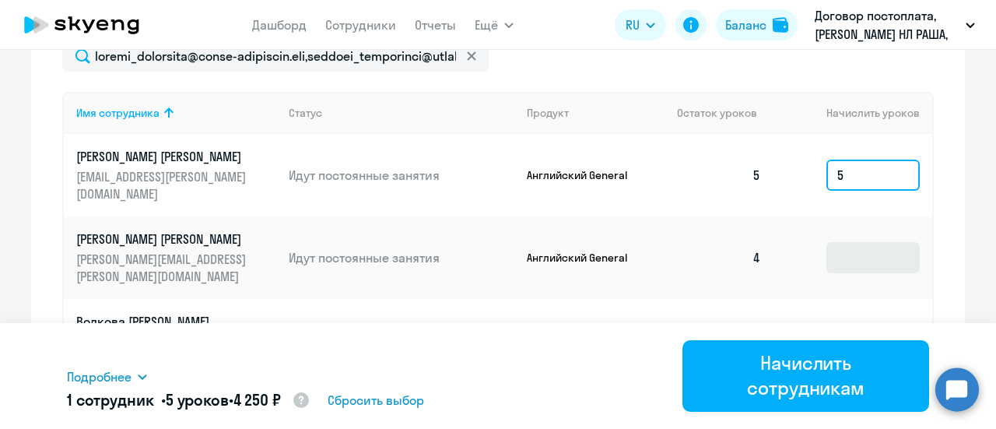
type input "5"
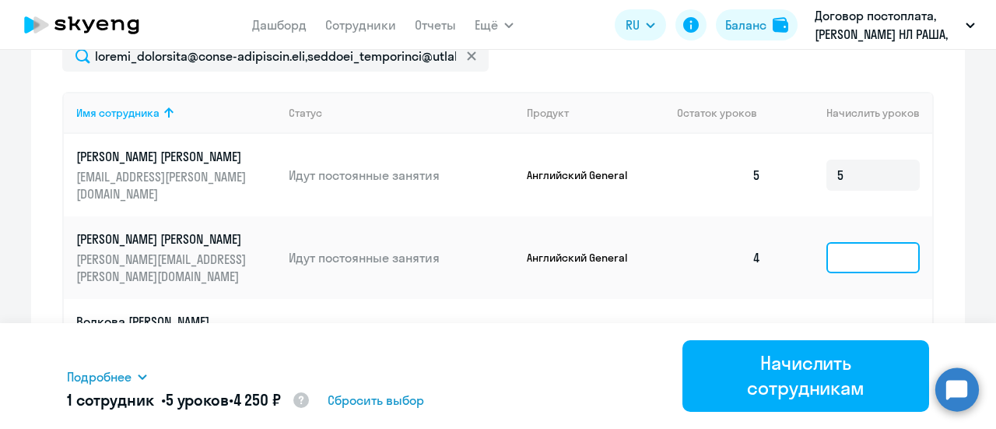
click at [852, 266] on input at bounding box center [872, 257] width 93 height 31
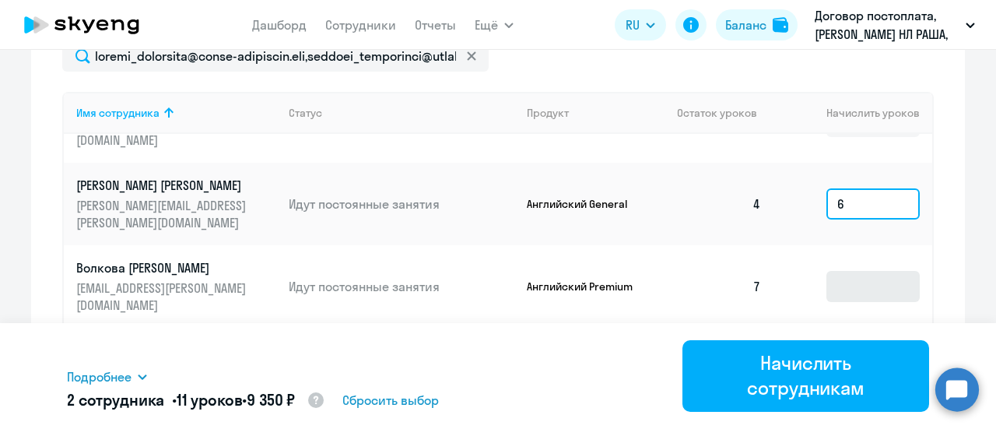
scroll to position [78, 0]
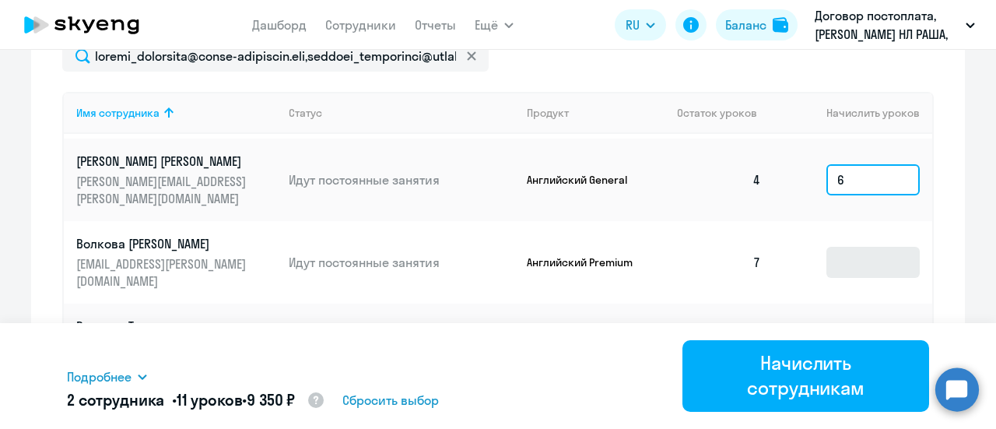
type input "6"
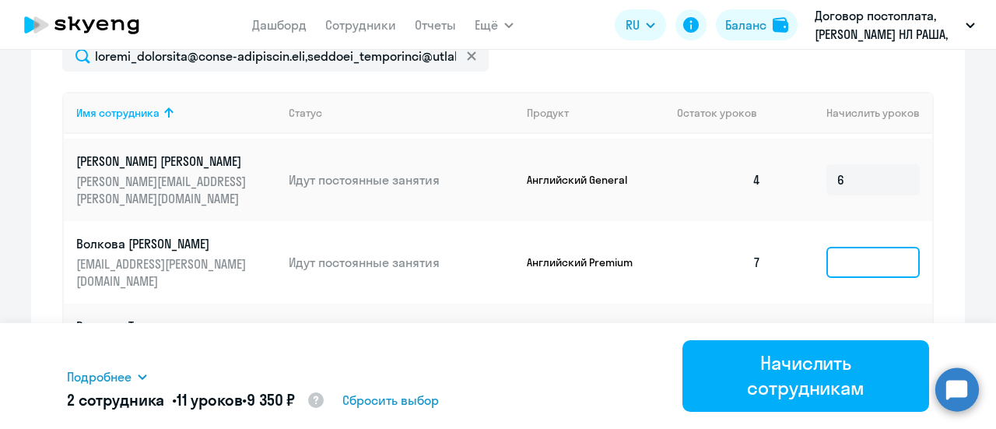
click at [845, 268] on input at bounding box center [872, 262] width 93 height 31
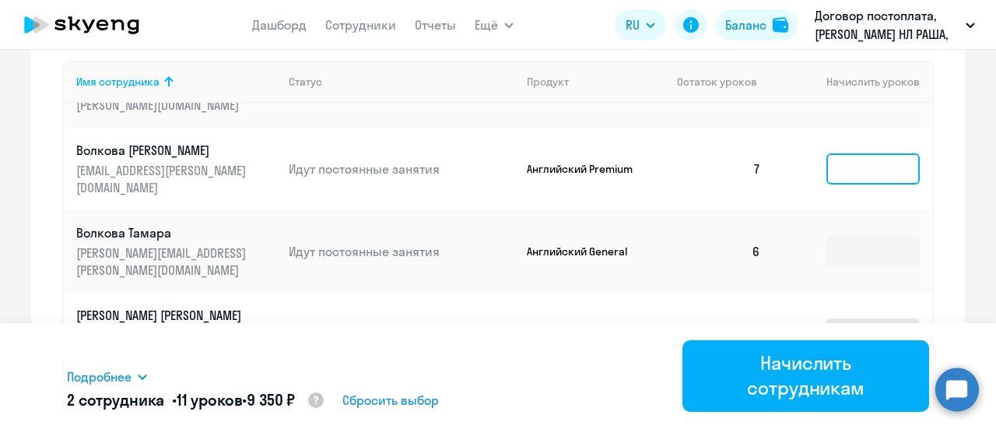
scroll to position [691, 0]
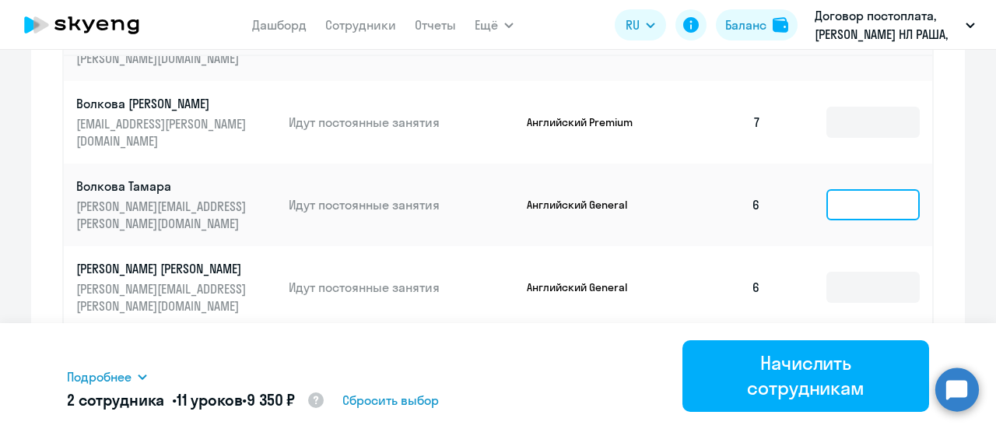
click at [844, 197] on input at bounding box center [872, 204] width 93 height 31
type input "4"
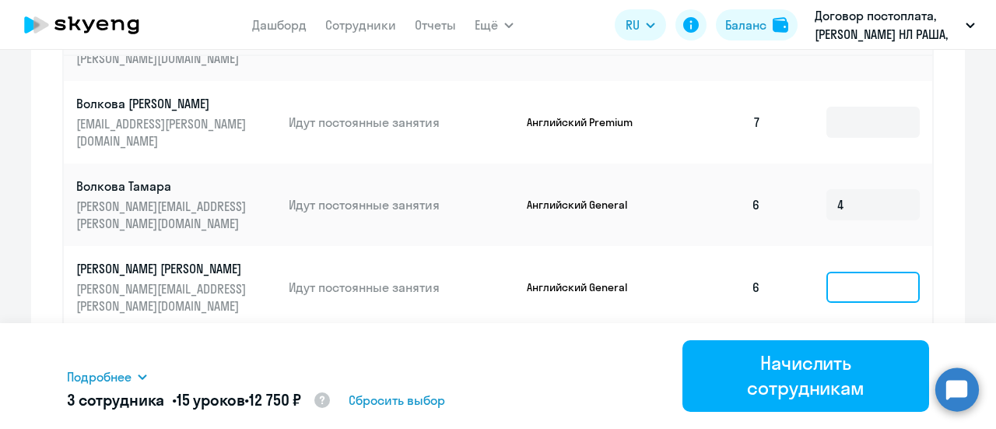
click at [848, 289] on input at bounding box center [872, 287] width 93 height 31
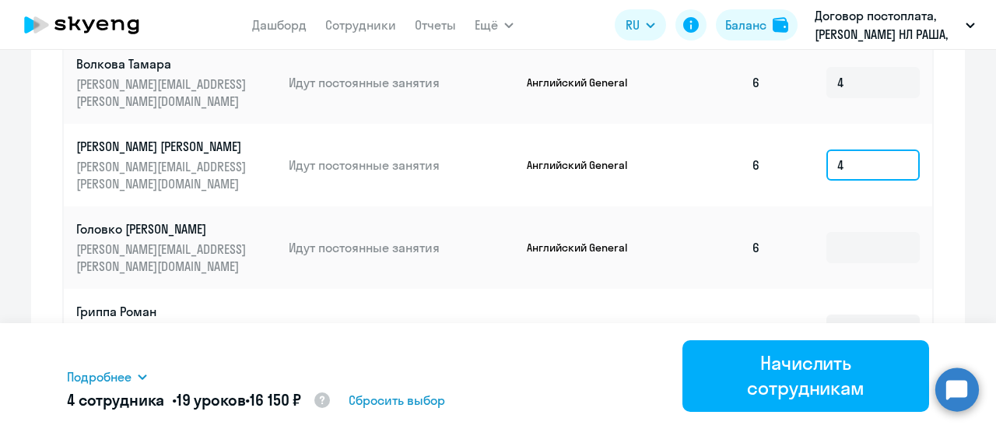
scroll to position [847, 0]
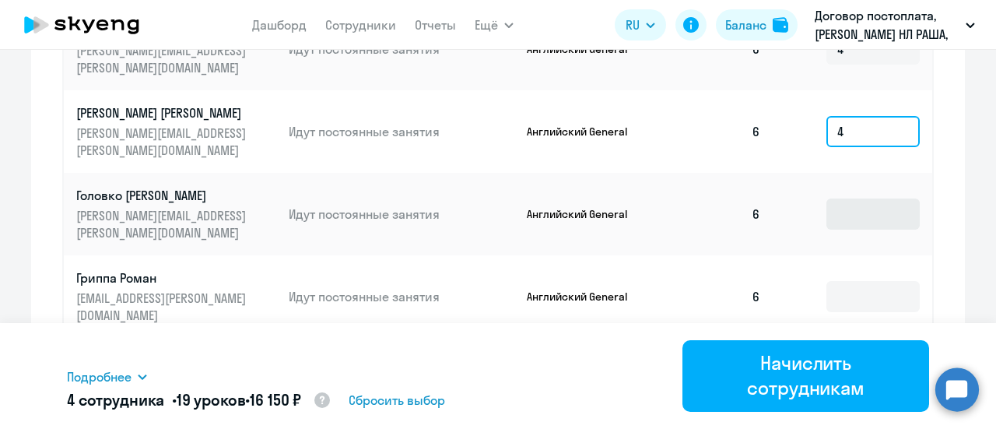
type input "4"
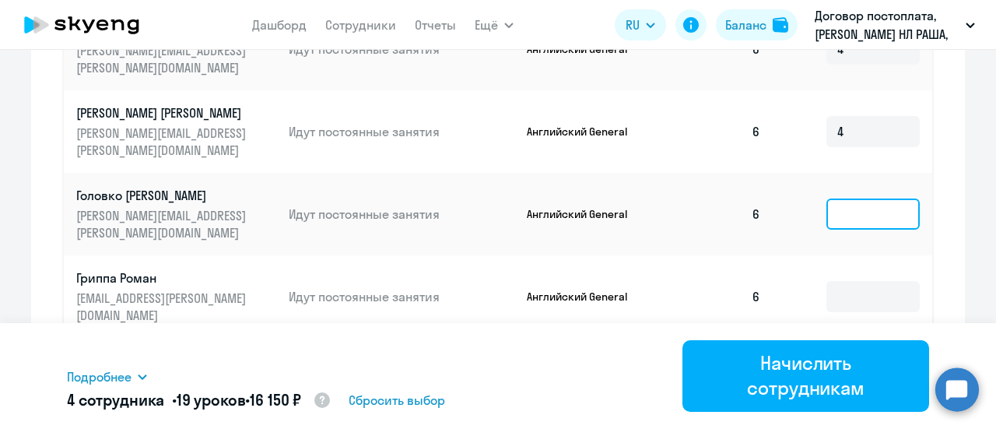
click at [844, 219] on input at bounding box center [872, 213] width 93 height 31
type input "4"
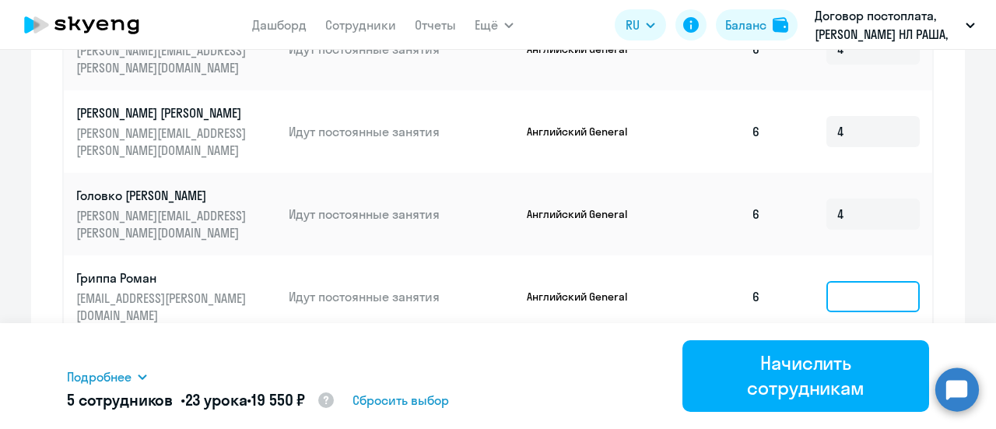
click at [842, 295] on input at bounding box center [872, 296] width 93 height 31
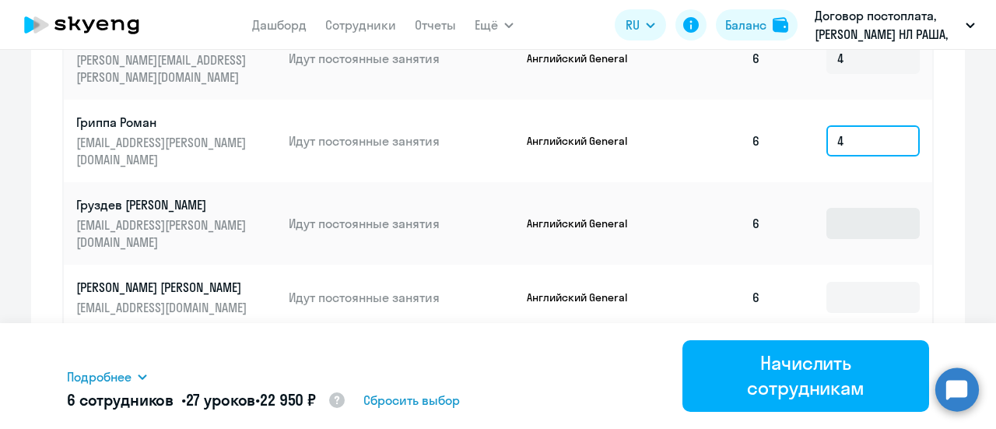
type input "4"
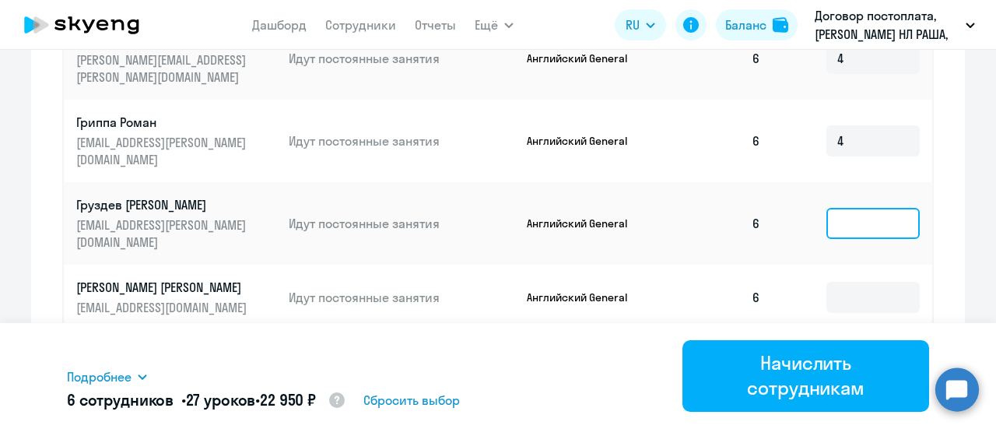
drag, startPoint x: 842, startPoint y: 233, endPoint x: 840, endPoint y: 251, distance: 18.0
click at [842, 233] on input at bounding box center [872, 223] width 93 height 31
type input "4"
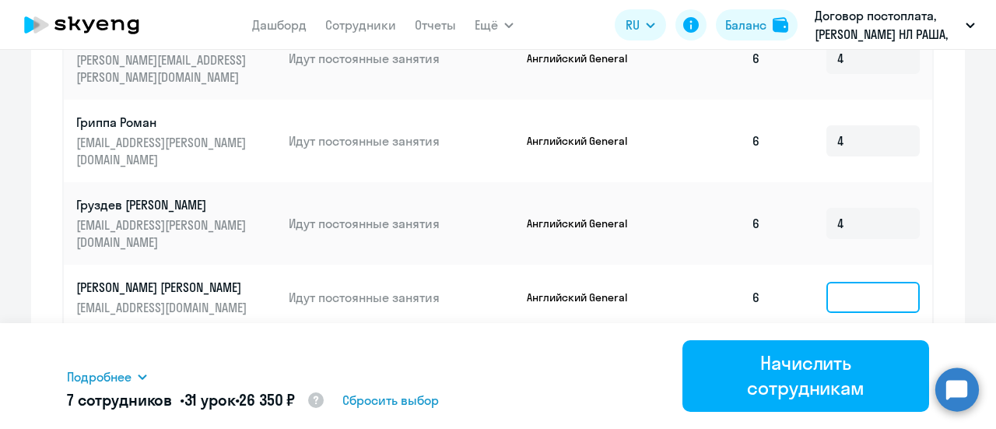
click at [846, 295] on input at bounding box center [872, 297] width 93 height 31
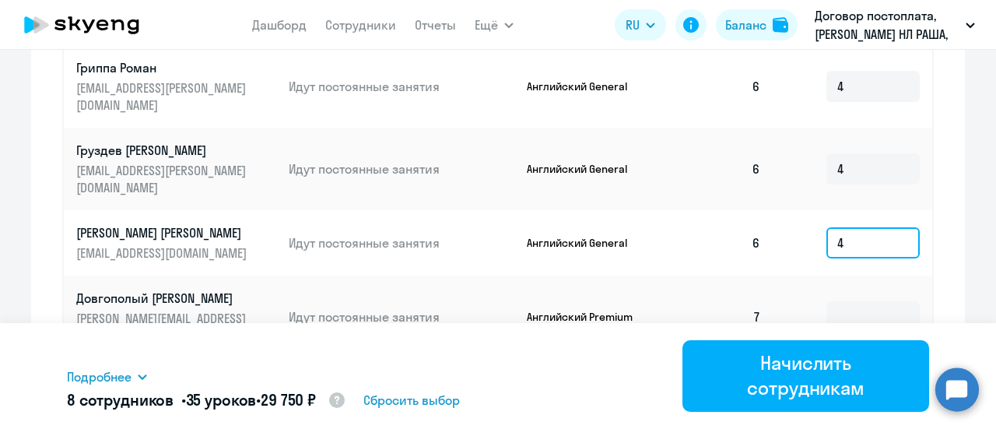
scroll to position [1116, 0]
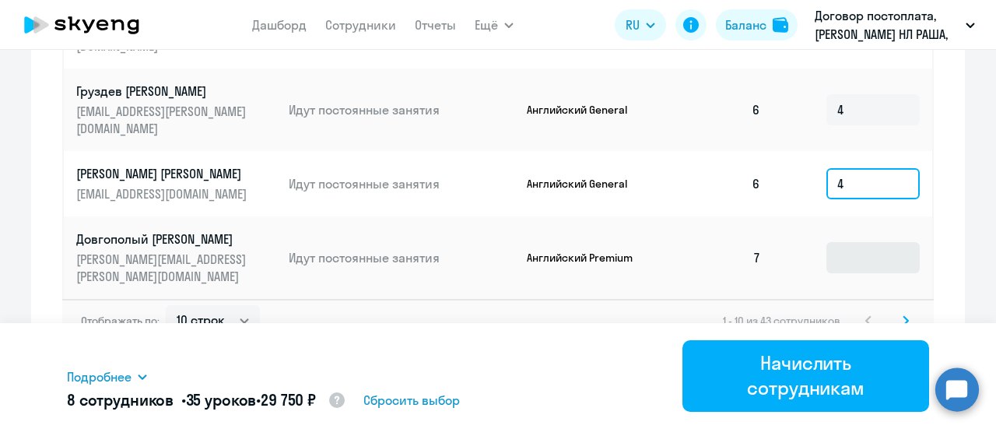
type input "4"
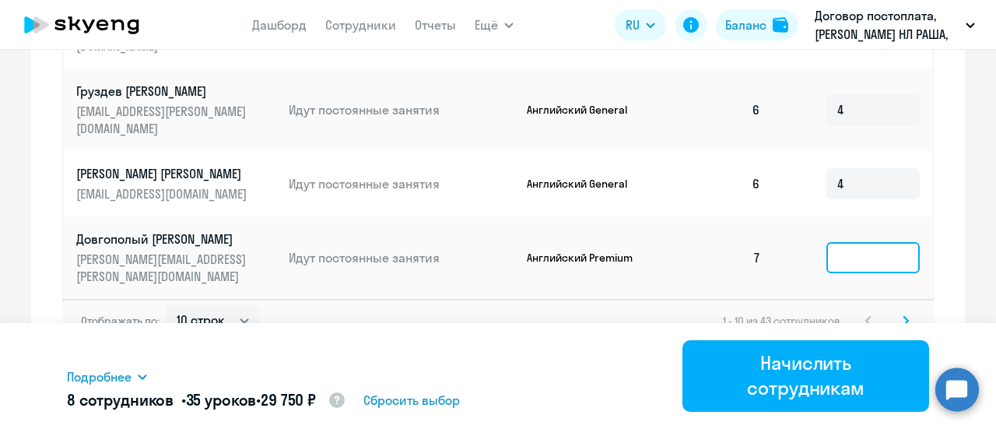
click at [847, 255] on input at bounding box center [872, 257] width 93 height 31
click at [903, 317] on icon at bounding box center [906, 320] width 6 height 11
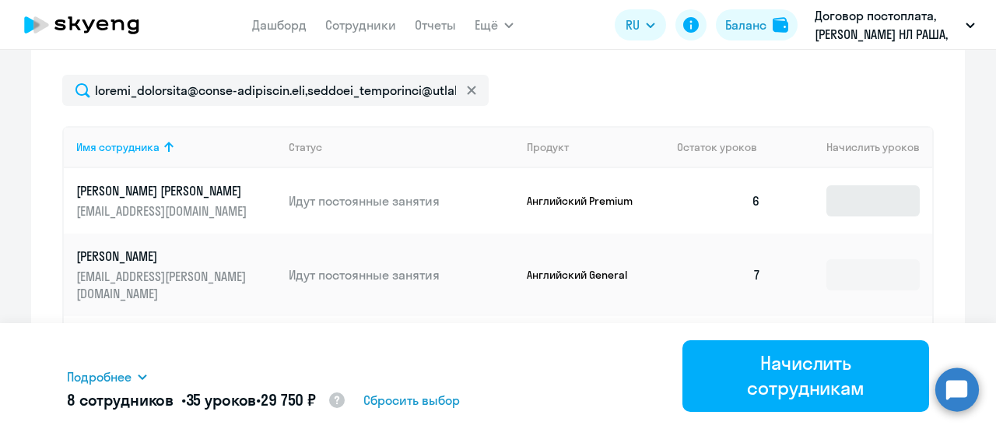
scroll to position [571, 0]
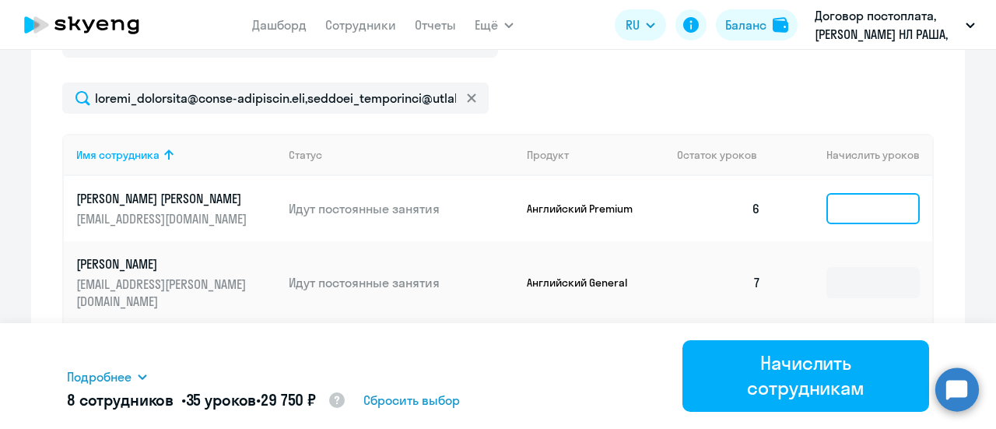
click at [861, 199] on input at bounding box center [872, 208] width 93 height 31
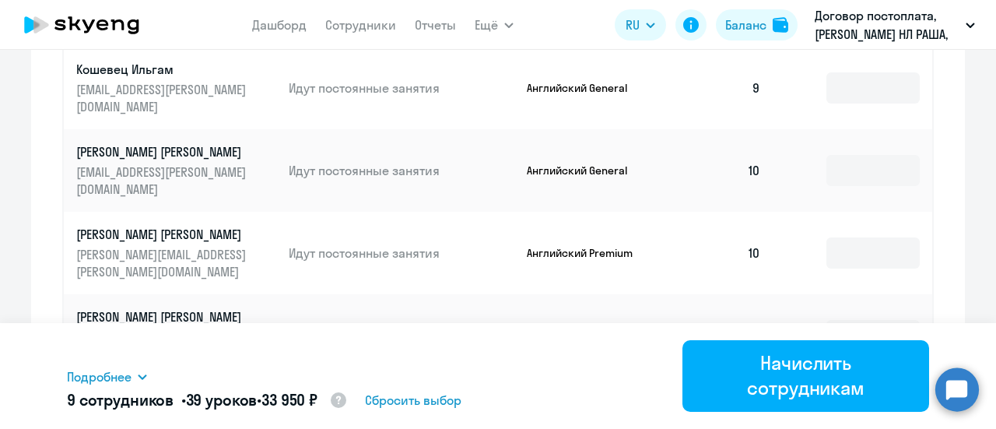
scroll to position [1116, 0]
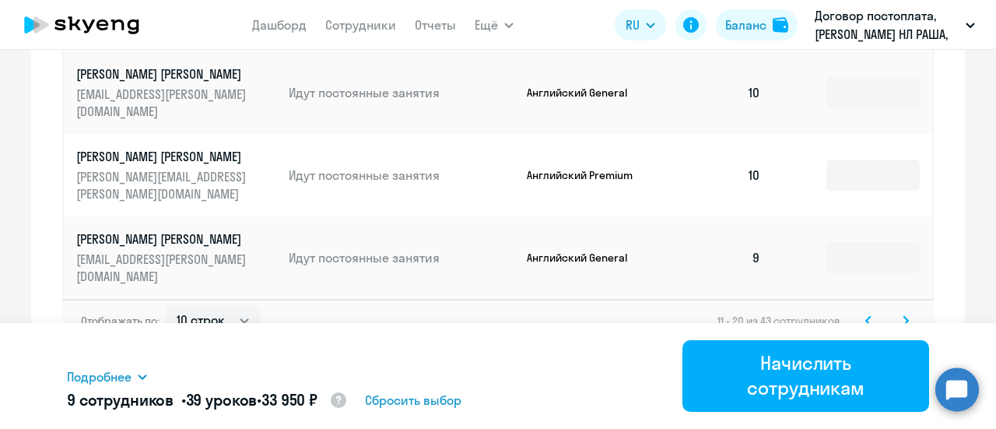
type input "4"
click at [904, 317] on icon at bounding box center [906, 320] width 5 height 9
click at [896, 316] on svg-icon at bounding box center [905, 320] width 19 height 19
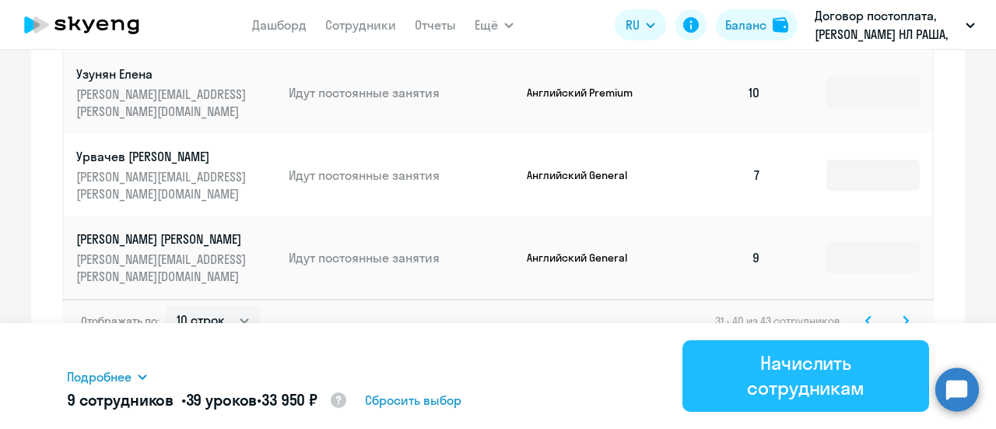
click at [798, 380] on div "Начислить сотрудникам" at bounding box center [805, 375] width 203 height 50
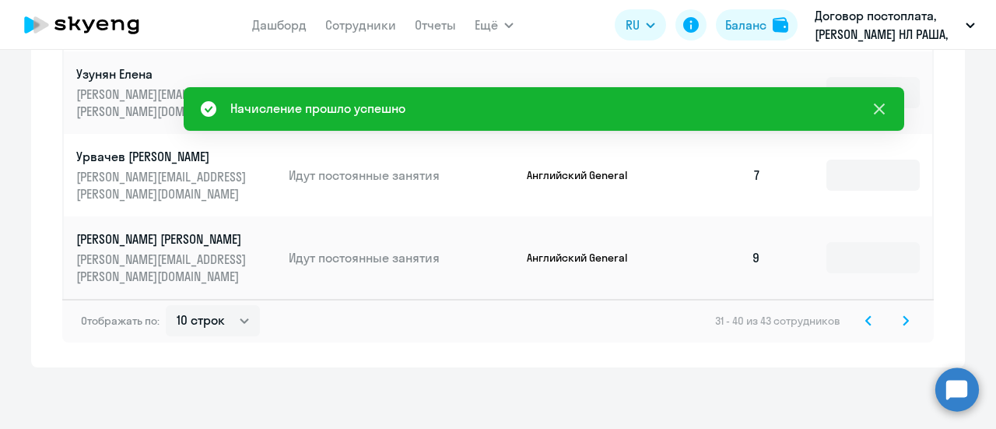
click at [878, 107] on icon at bounding box center [879, 109] width 11 height 11
